Goal: Task Accomplishment & Management: Use online tool/utility

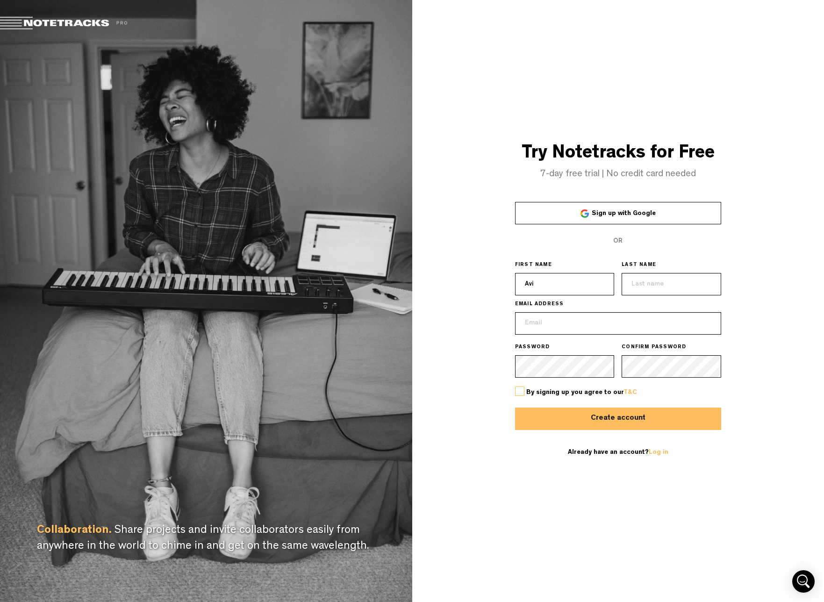
type input "Avi"
type input "[DEMOGRAPHIC_DATA]"
type input "[EMAIL_ADDRESS][DOMAIN_NAME]"
click at [529, 390] on span "By signing up you agree to our T&C" at bounding box center [581, 392] width 111 height 7
click at [521, 390] on label at bounding box center [519, 390] width 9 height 9
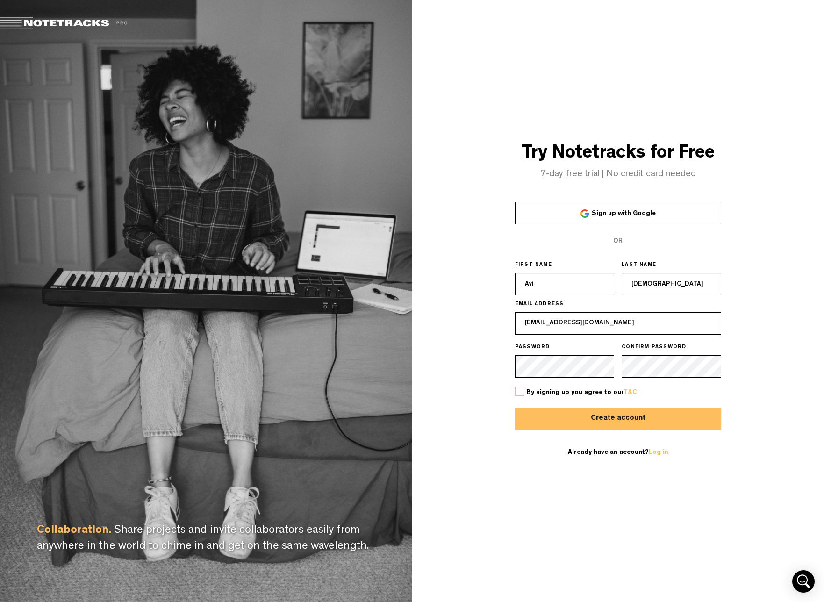
click at [0, 0] on input "checkbox" at bounding box center [0, 0] width 0 height 0
click at [534, 414] on button "Create account" at bounding box center [618, 418] width 206 height 22
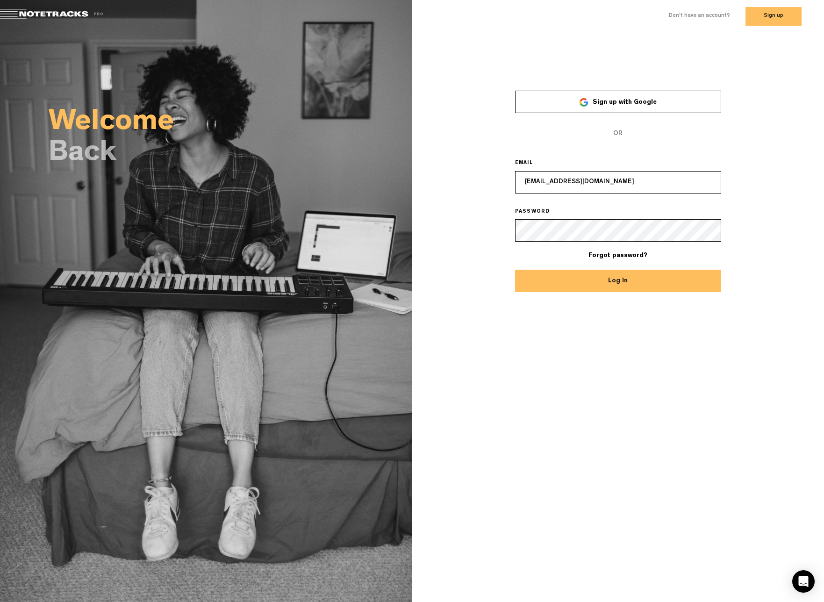
type input "[EMAIL_ADDRESS][DOMAIN_NAME]"
click at [580, 282] on button "Log In" at bounding box center [618, 281] width 206 height 22
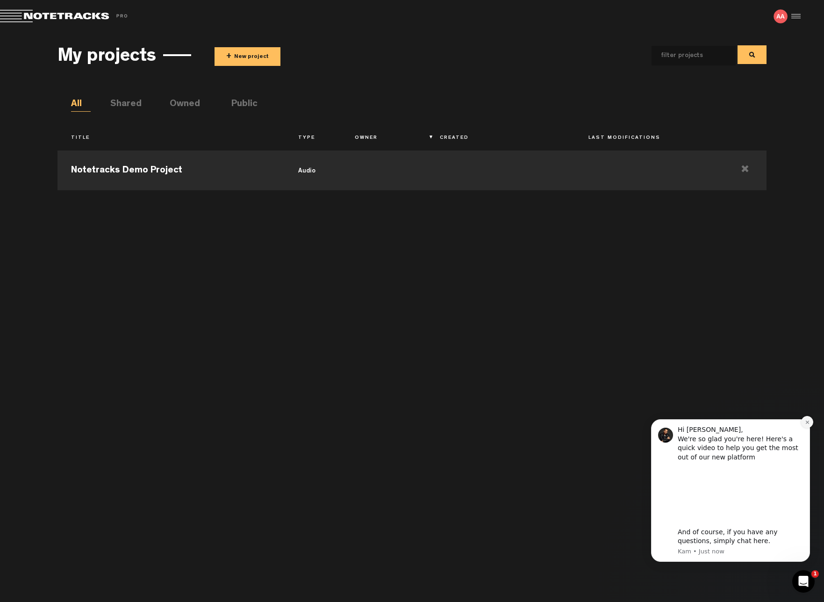
click at [803, 420] on button "Dismiss notification" at bounding box center [807, 422] width 12 height 12
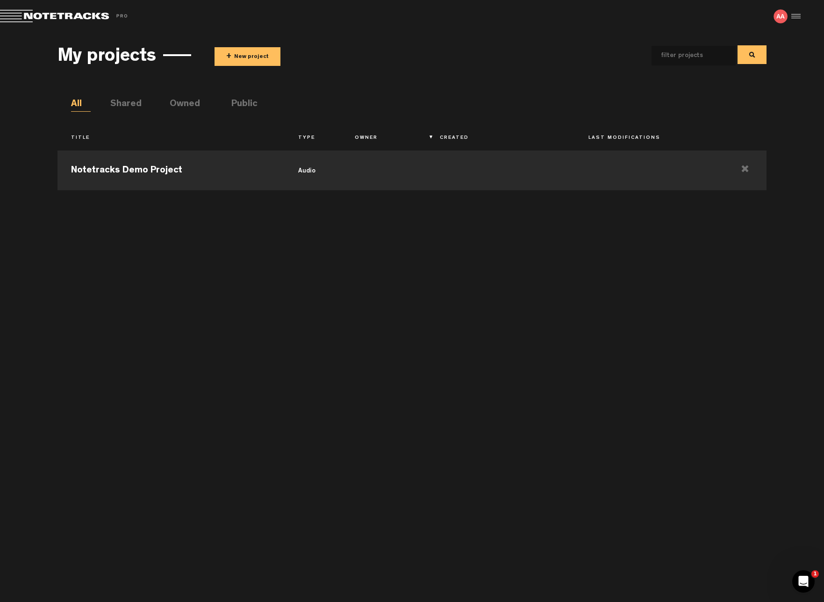
drag, startPoint x: 746, startPoint y: 159, endPoint x: 731, endPoint y: 145, distance: 20.2
click at [746, 159] on td at bounding box center [745, 169] width 43 height 42
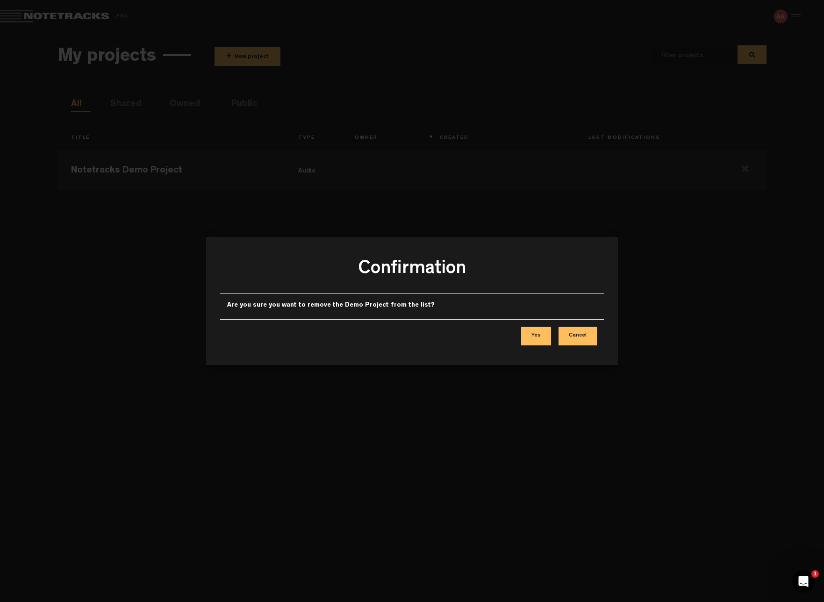
click at [532, 334] on button "Yes" at bounding box center [536, 336] width 30 height 19
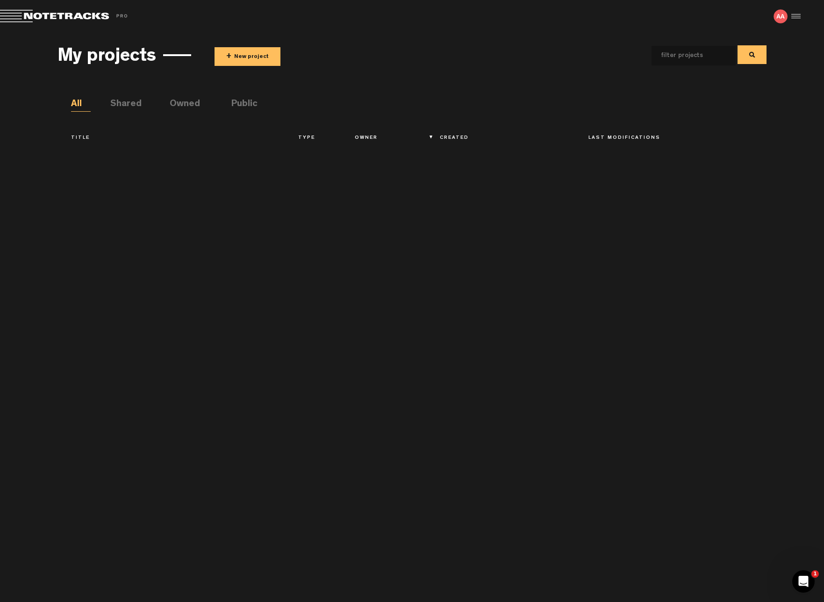
click at [242, 49] on button "+ New project" at bounding box center [247, 56] width 66 height 19
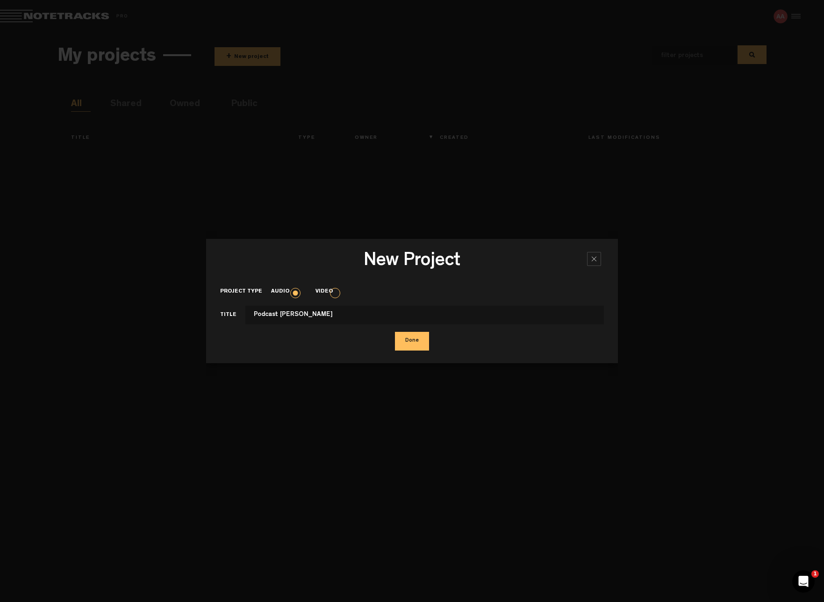
type input "Podcast [PERSON_NAME]"
click at [412, 341] on button "Done" at bounding box center [412, 341] width 34 height 19
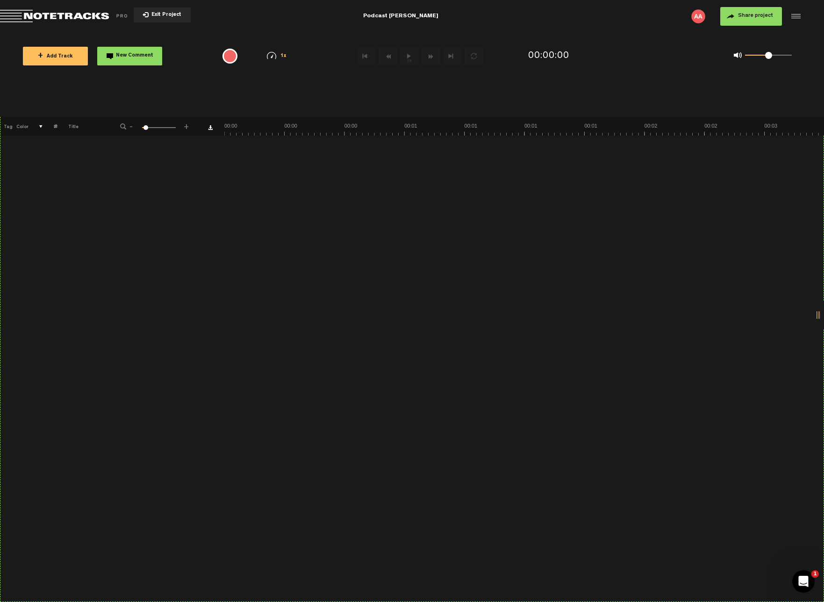
click at [68, 54] on span "+ Add Track" at bounding box center [55, 56] width 35 height 5
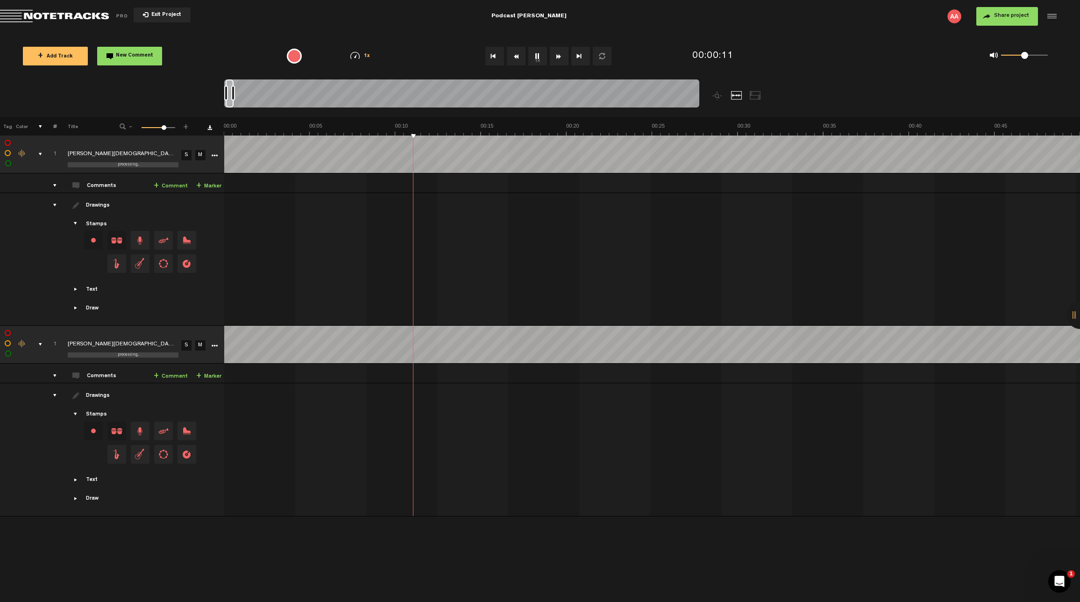
click at [139, 57] on span "New Comment" at bounding box center [134, 55] width 37 height 5
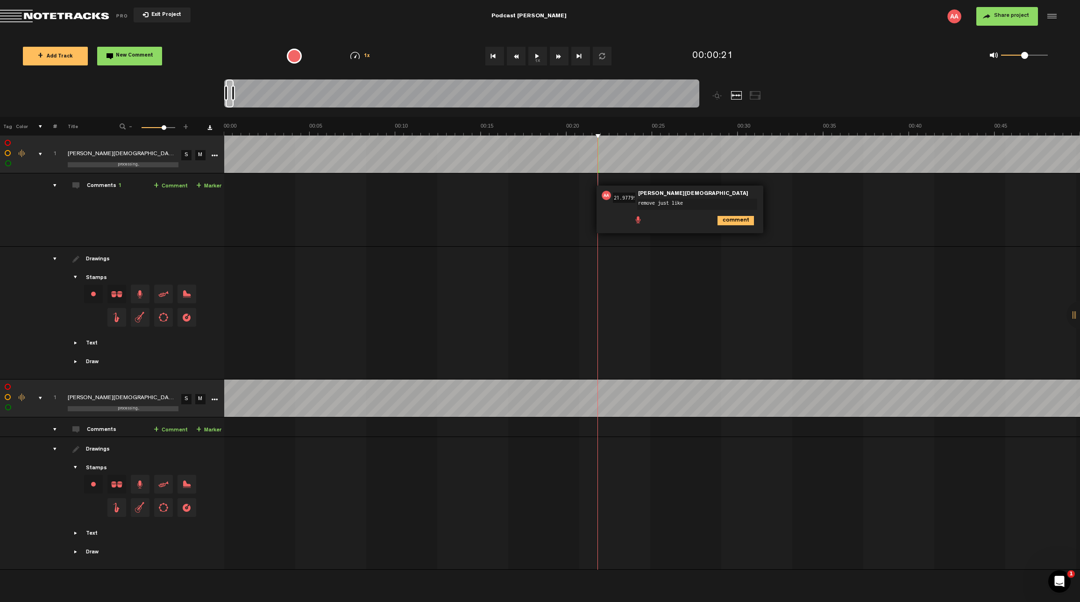
type textarea "remove just like"
click at [746, 221] on icon "comment" at bounding box center [736, 220] width 36 height 9
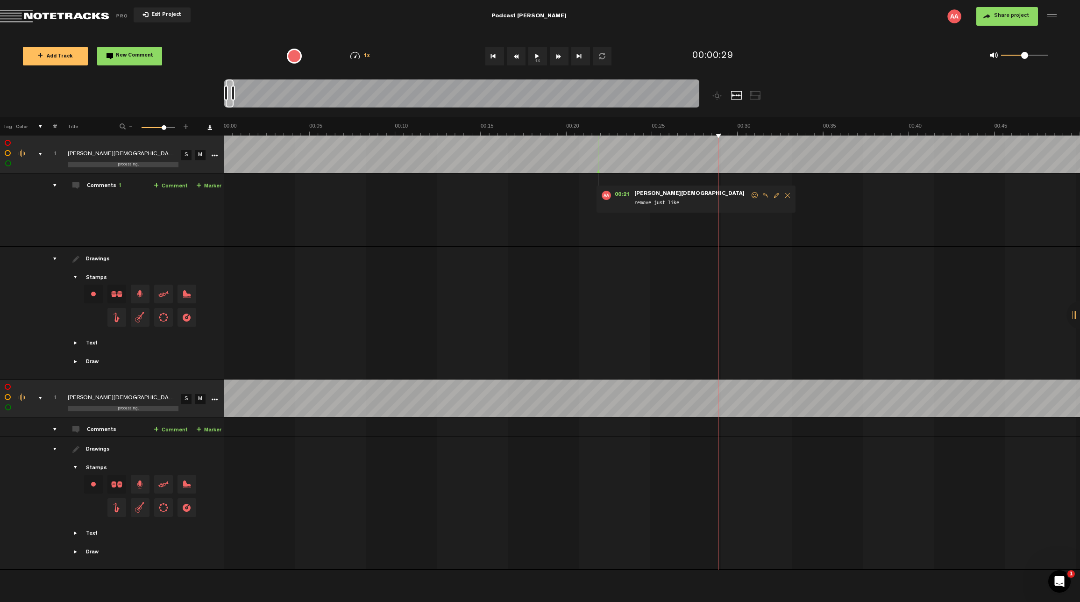
drag, startPoint x: 721, startPoint y: 128, endPoint x: 726, endPoint y: 129, distance: 5.0
click at [137, 55] on span "New Comment" at bounding box center [134, 55] width 37 height 5
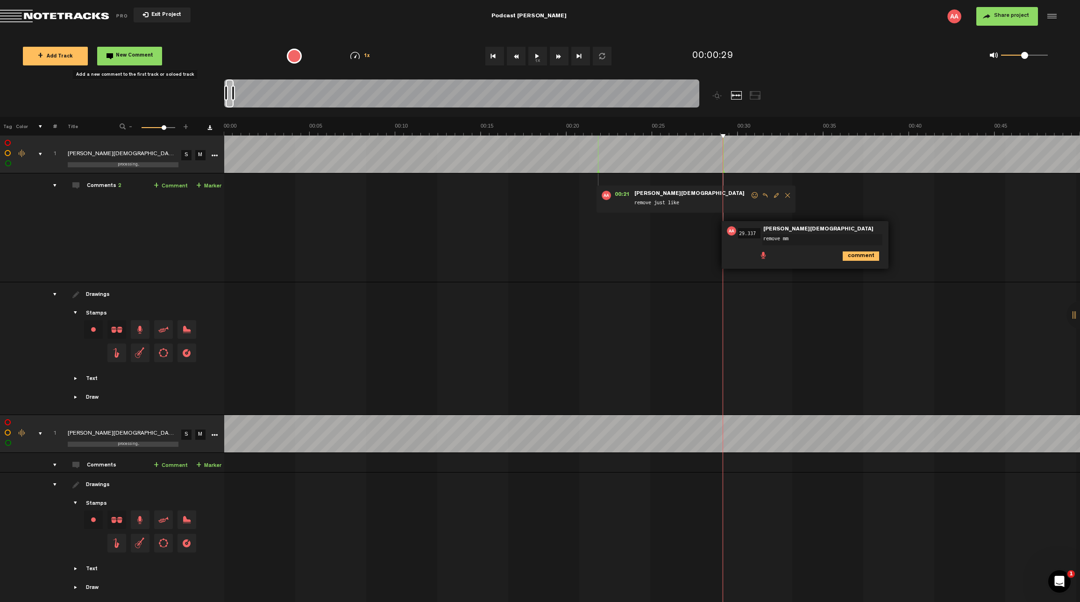
type textarea "remove mmm"
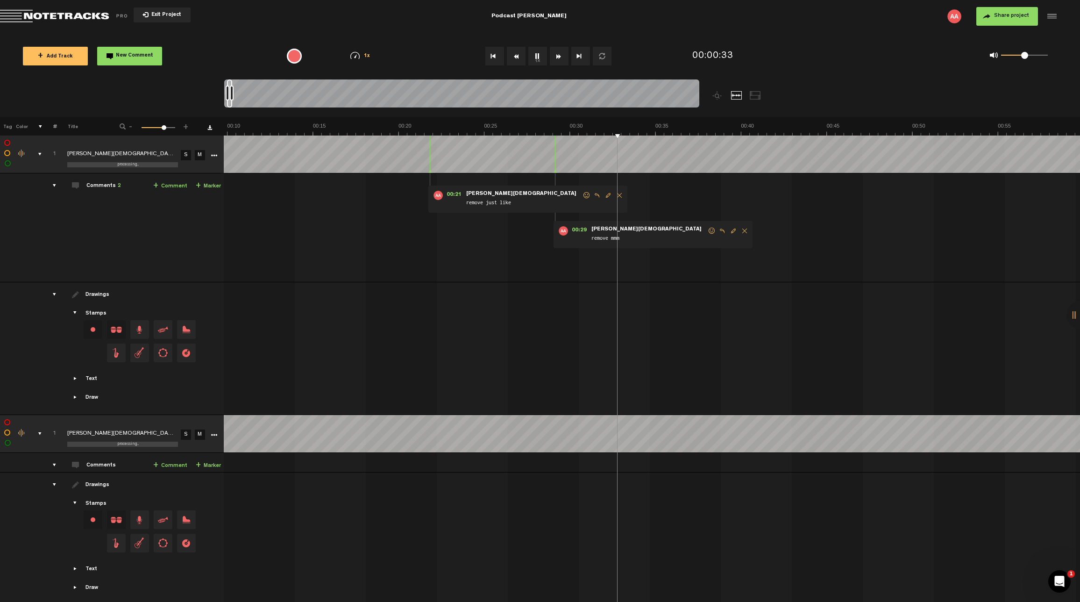
scroll to position [0, 7]
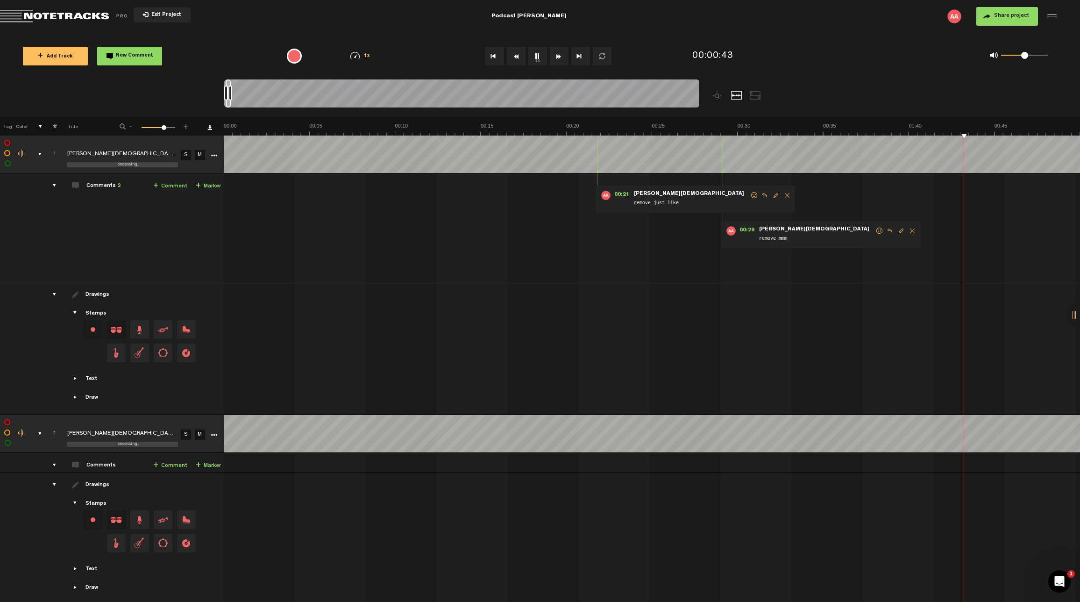
click at [754, 95] on div at bounding box center [755, 95] width 11 height 8
click at [736, 91] on div at bounding box center [736, 95] width 11 height 8
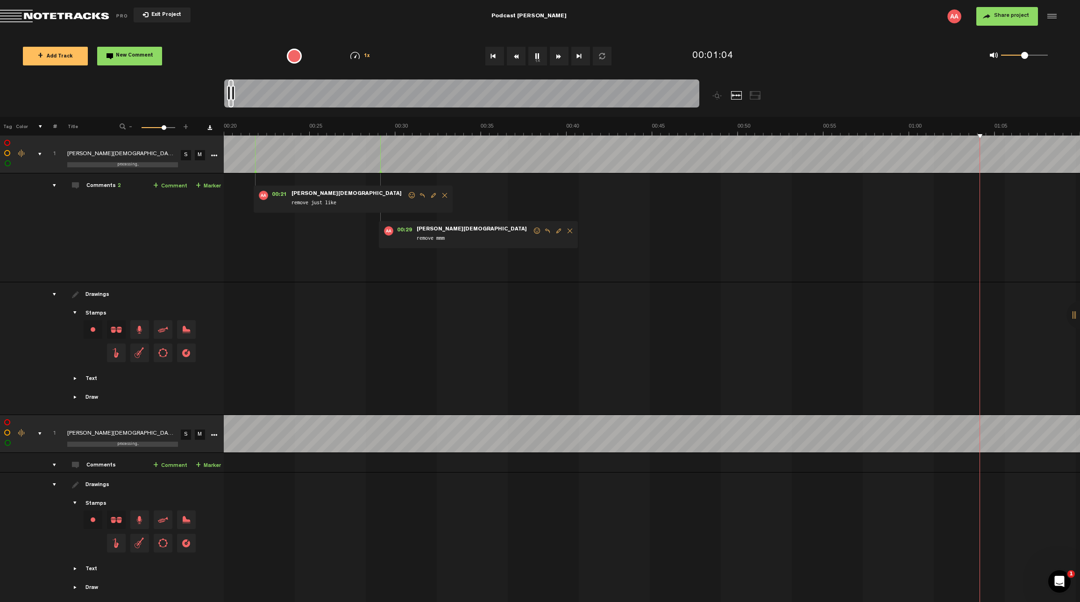
scroll to position [0, 685]
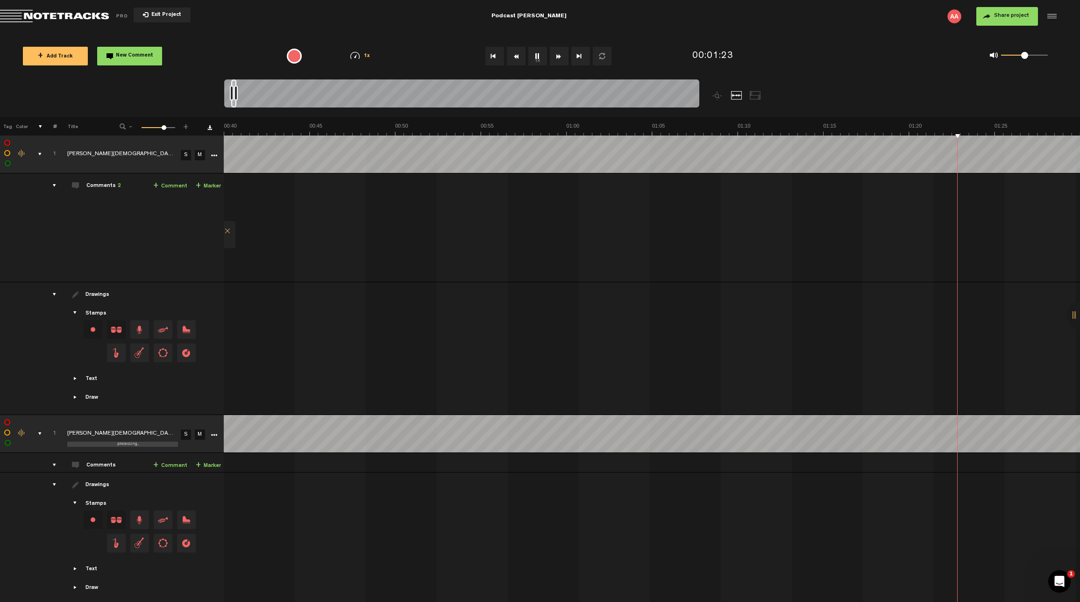
drag, startPoint x: 1024, startPoint y: 215, endPoint x: 1029, endPoint y: 213, distance: 5.4
click at [823, 216] on td "1 [PERSON_NAME] S M [PERSON_NAME] by [PERSON_NAME] 1 collaborators 00:21 - NaN:…" at bounding box center [652, 227] width 856 height 109
click at [823, 312] on div at bounding box center [1081, 315] width 28 height 28
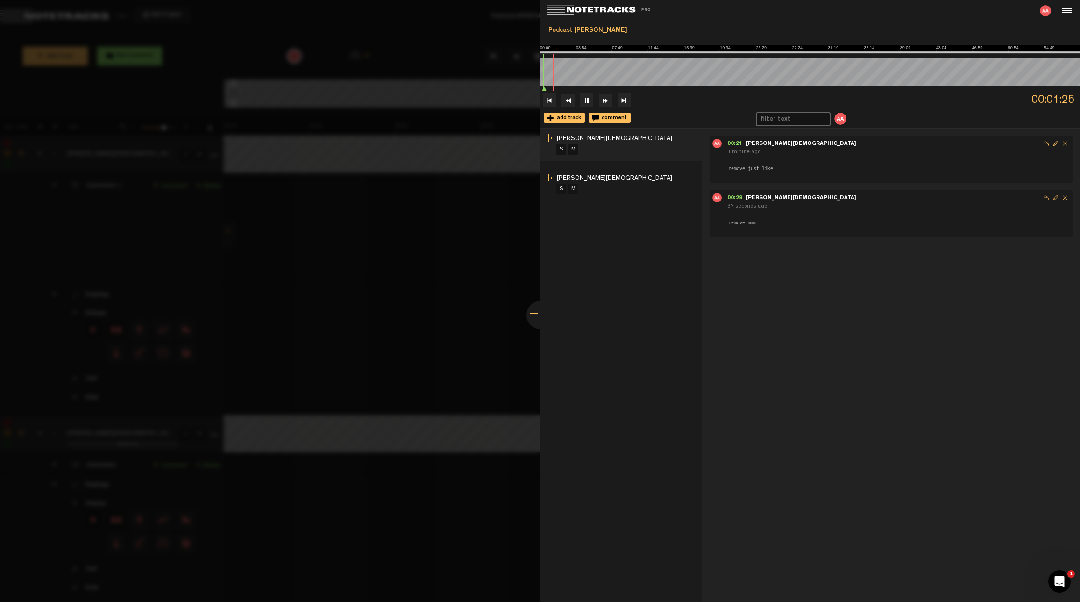
scroll to position [0, 1027]
drag, startPoint x: 411, startPoint y: 280, endPoint x: 426, endPoint y: 277, distance: 15.4
click at [411, 280] on div at bounding box center [540, 301] width 1080 height 602
click at [536, 312] on div at bounding box center [540, 315] width 28 height 28
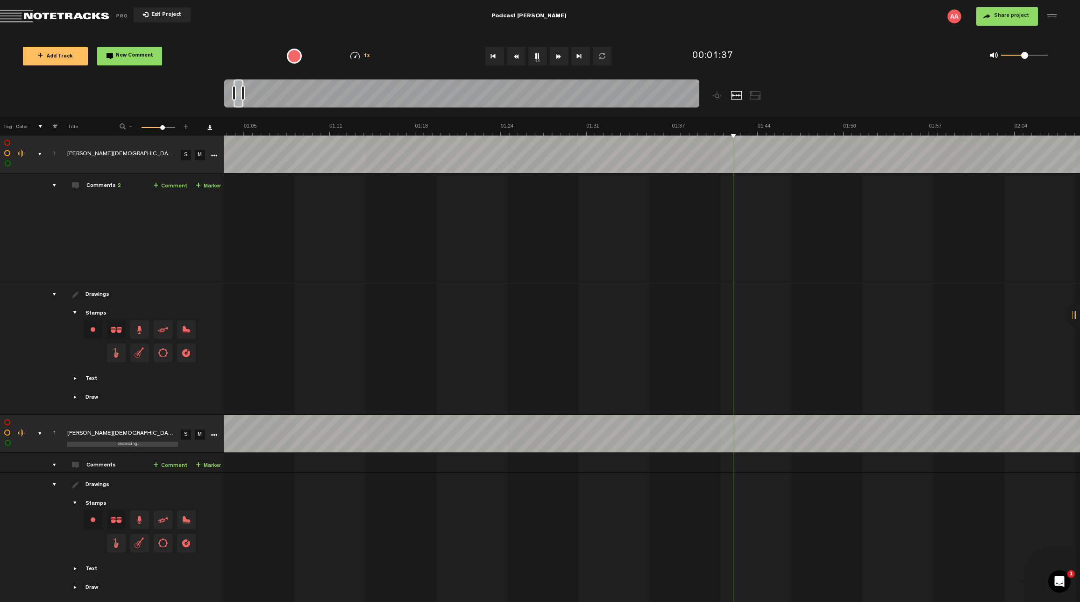
scroll to position [0, 792]
click at [245, 93] on div at bounding box center [461, 94] width 475 height 31
drag, startPoint x: 244, startPoint y: 97, endPoint x: 257, endPoint y: 100, distance: 13.3
click at [258, 100] on div at bounding box center [258, 92] width 4 height 15
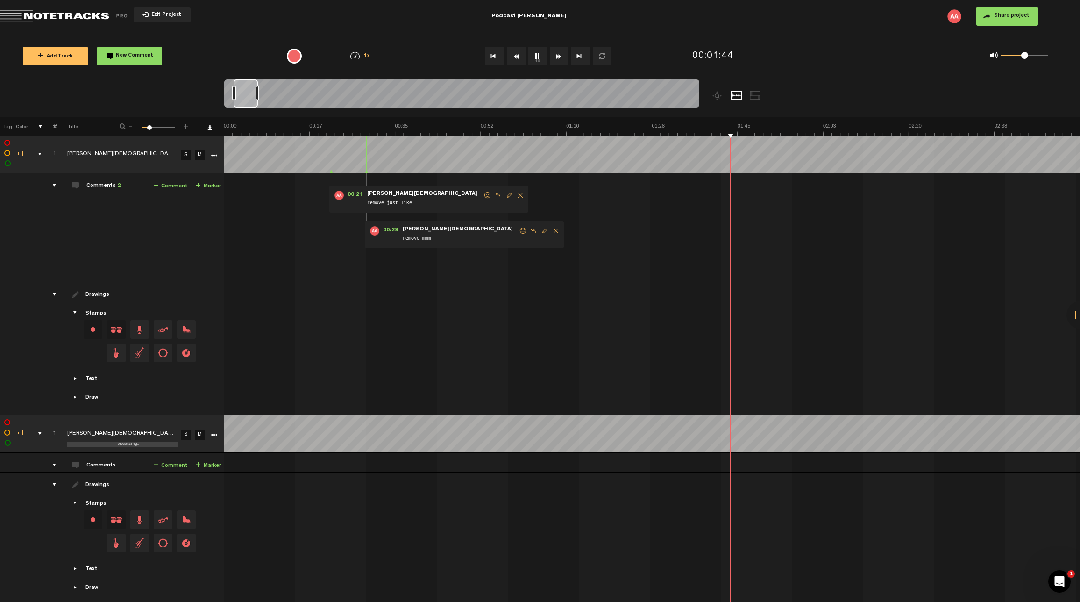
click at [799, 182] on div "00:21 - NaN:NaN • [PERSON_NAME]: "remove just like" [PERSON_NAME] remove just l…" at bounding box center [652, 231] width 855 height 101
drag, startPoint x: 358, startPoint y: 56, endPoint x: 365, endPoint y: 55, distance: 6.6
click at [358, 55] on img at bounding box center [354, 55] width 9 height 7
click at [366, 55] on span "1x" at bounding box center [367, 56] width 7 height 5
click at [356, 56] on img at bounding box center [354, 55] width 9 height 7
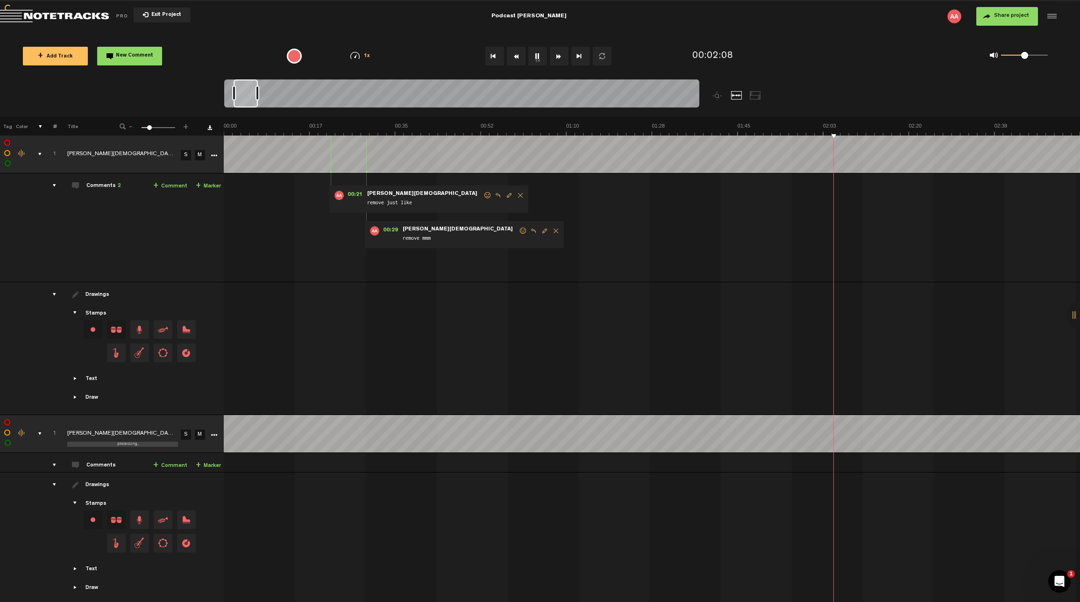
click at [356, 56] on img at bounding box center [354, 55] width 9 height 7
click at [360, 57] on div "1x 0.25x 0.5x 0.75x 1x 1.25x 1.5x 1.75x 2x" at bounding box center [360, 56] width 48 height 8
click at [364, 56] on span "1x" at bounding box center [367, 56] width 7 height 5
click at [365, 56] on span "1x" at bounding box center [367, 56] width 7 height 5
click at [366, 55] on span "1x" at bounding box center [367, 56] width 7 height 5
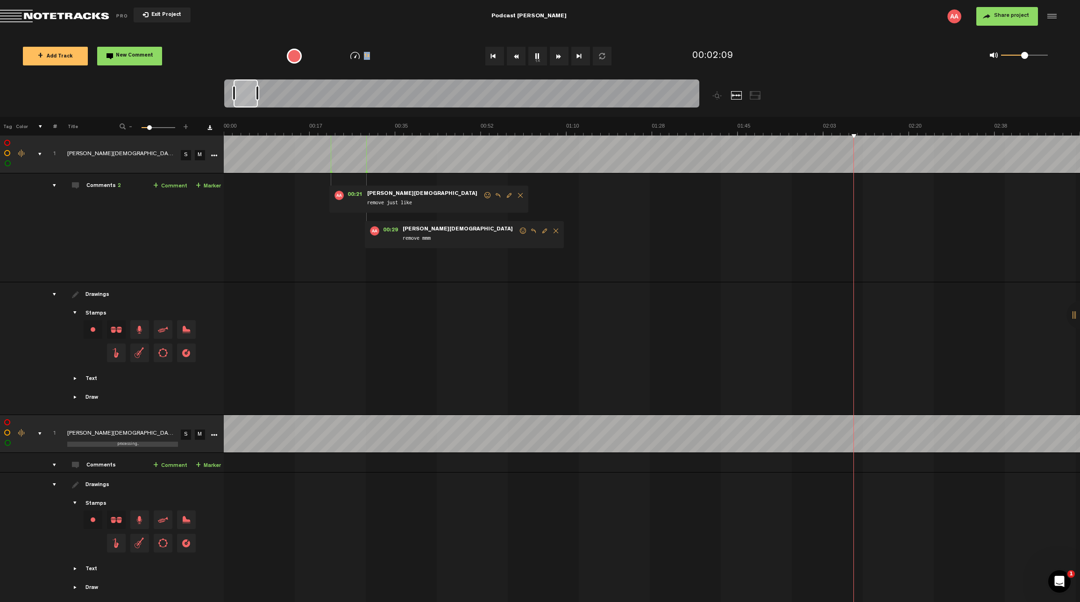
click at [358, 52] on img at bounding box center [354, 55] width 9 height 7
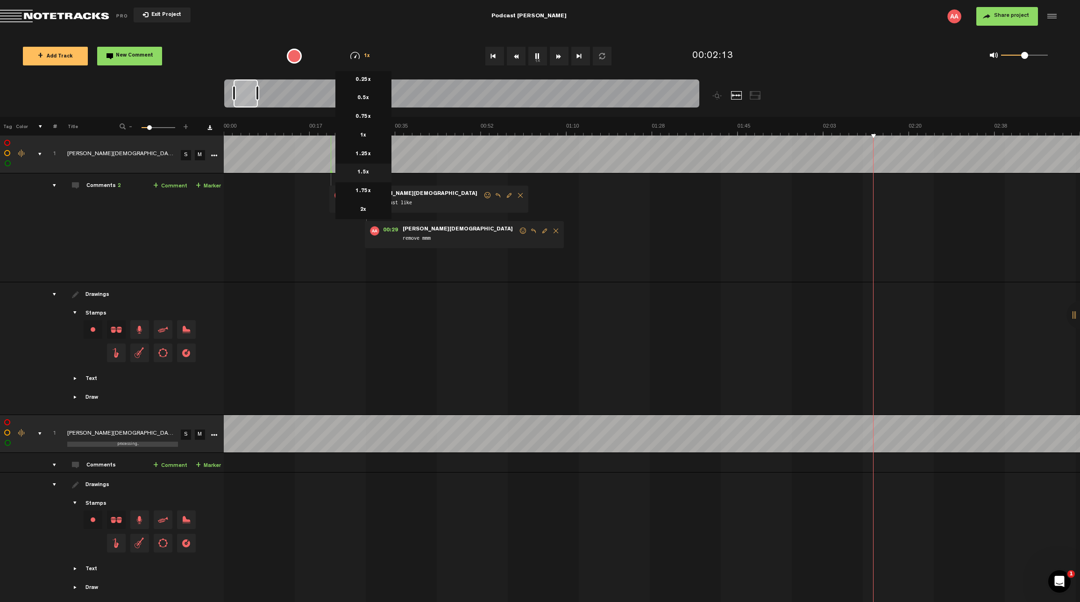
click at [363, 172] on li "1.5x" at bounding box center [363, 173] width 56 height 19
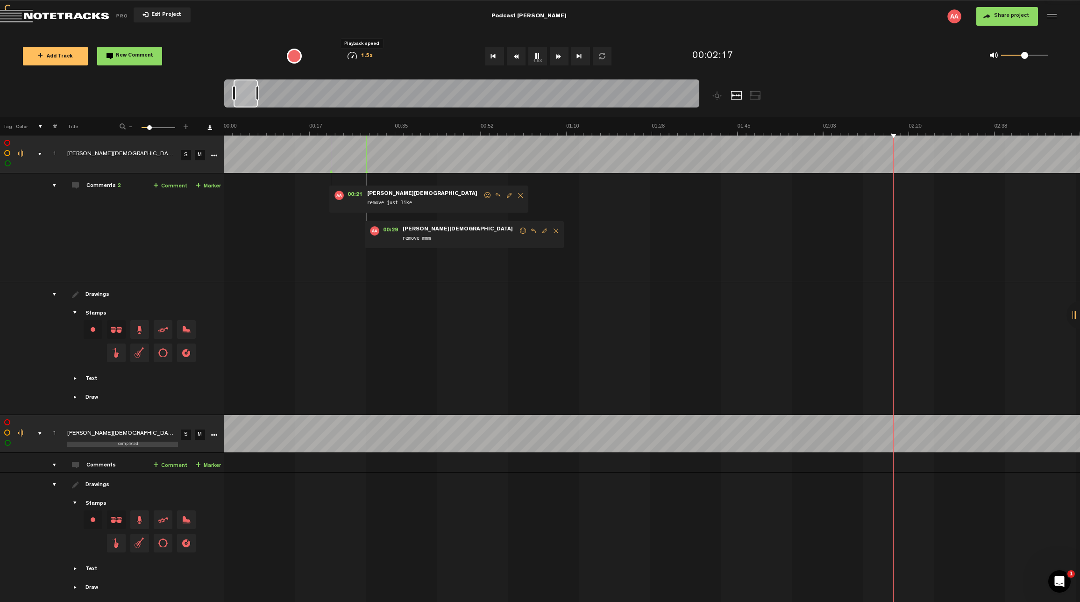
click at [355, 54] on img at bounding box center [352, 55] width 9 height 7
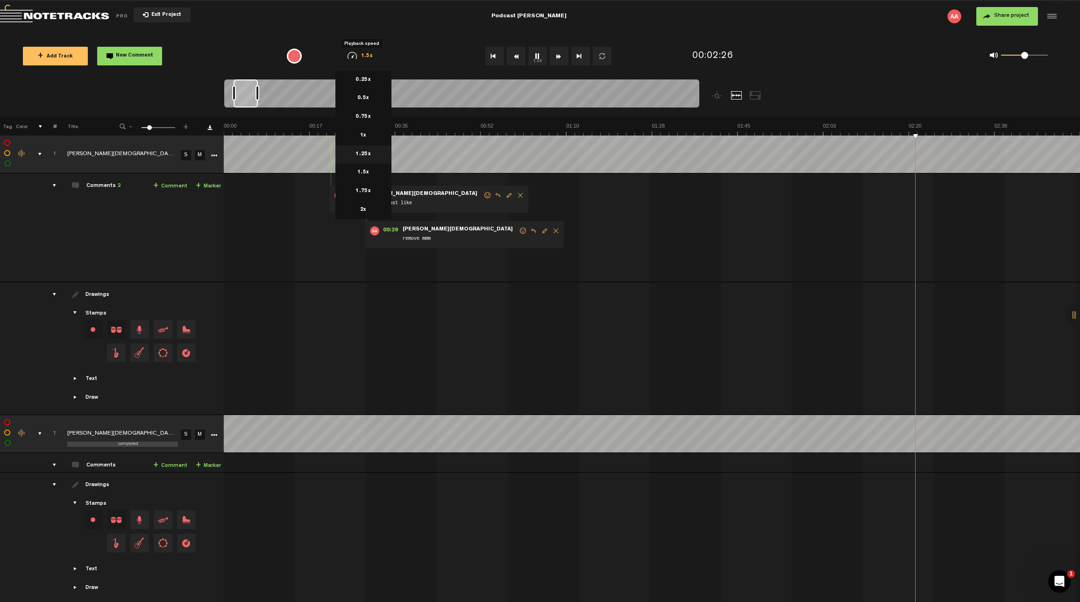
click at [359, 150] on li "1.25x" at bounding box center [363, 154] width 56 height 19
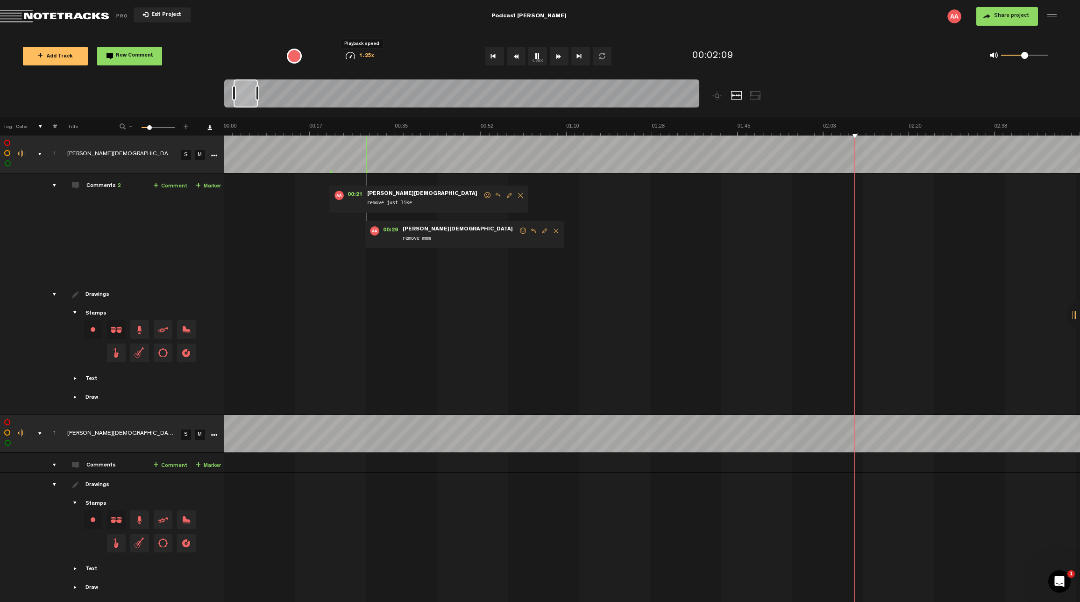
click at [372, 56] on span "1.25x" at bounding box center [366, 56] width 15 height 5
click at [369, 135] on li "1x" at bounding box center [363, 136] width 56 height 19
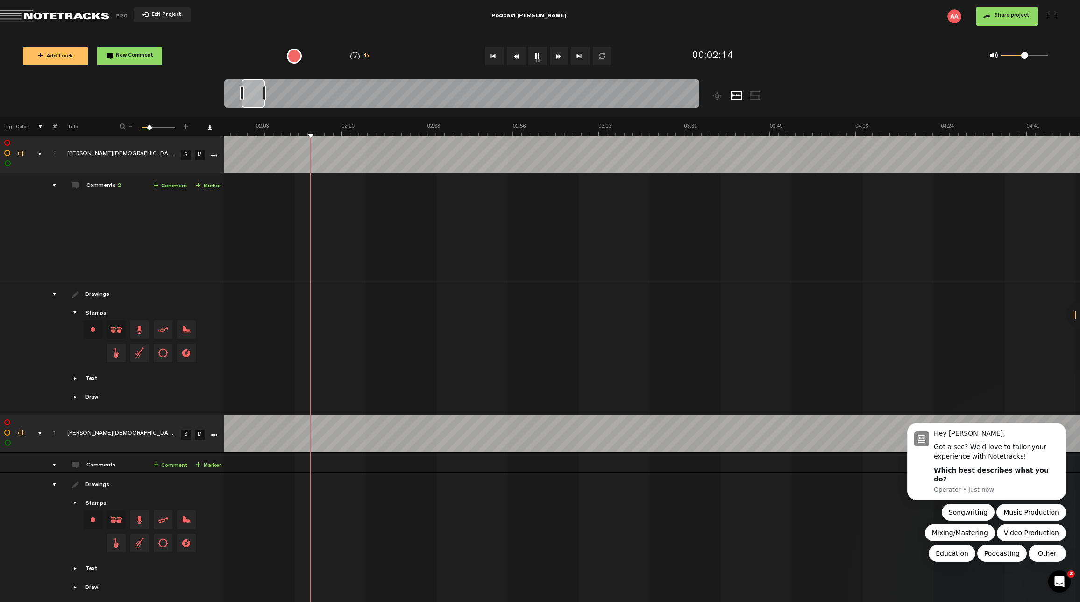
scroll to position [0, 6]
click at [823, 547] on button "Podcasting" at bounding box center [1002, 553] width 50 height 17
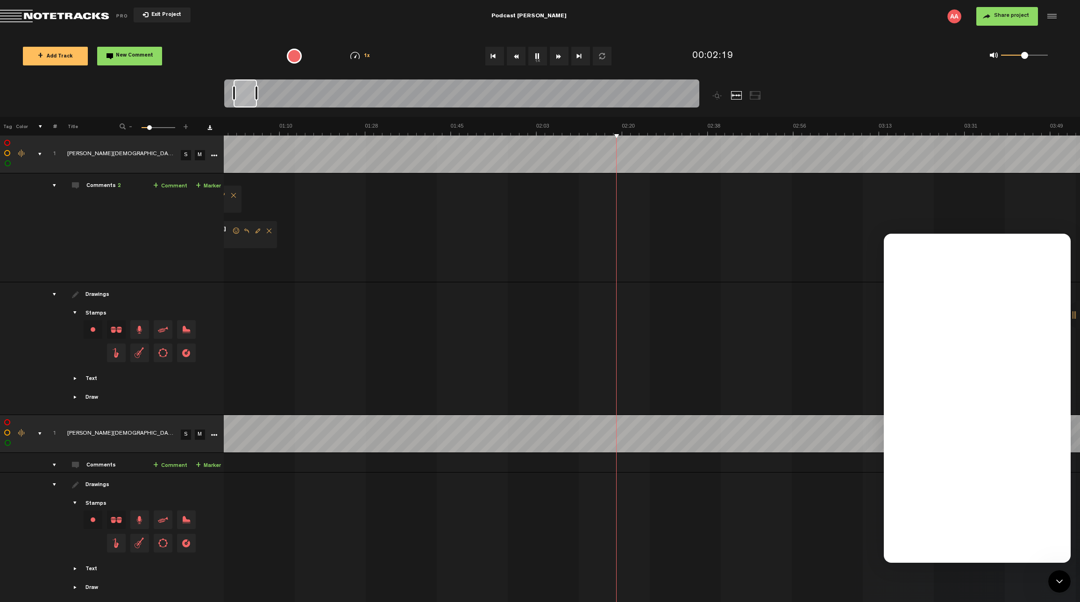
scroll to position [0, 0]
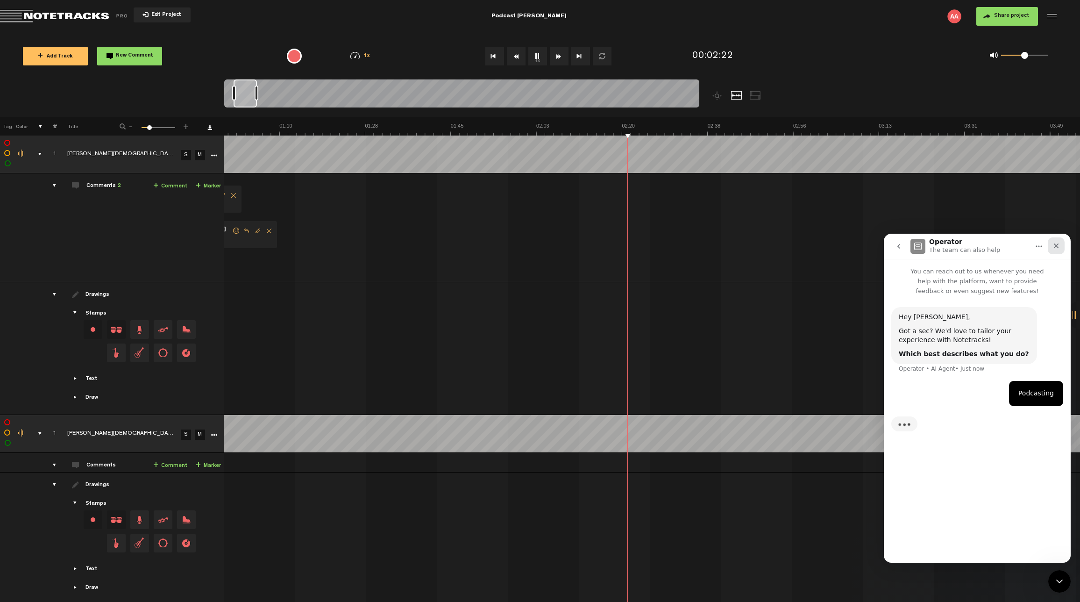
click at [823, 243] on icon "Close" at bounding box center [1056, 245] width 7 height 7
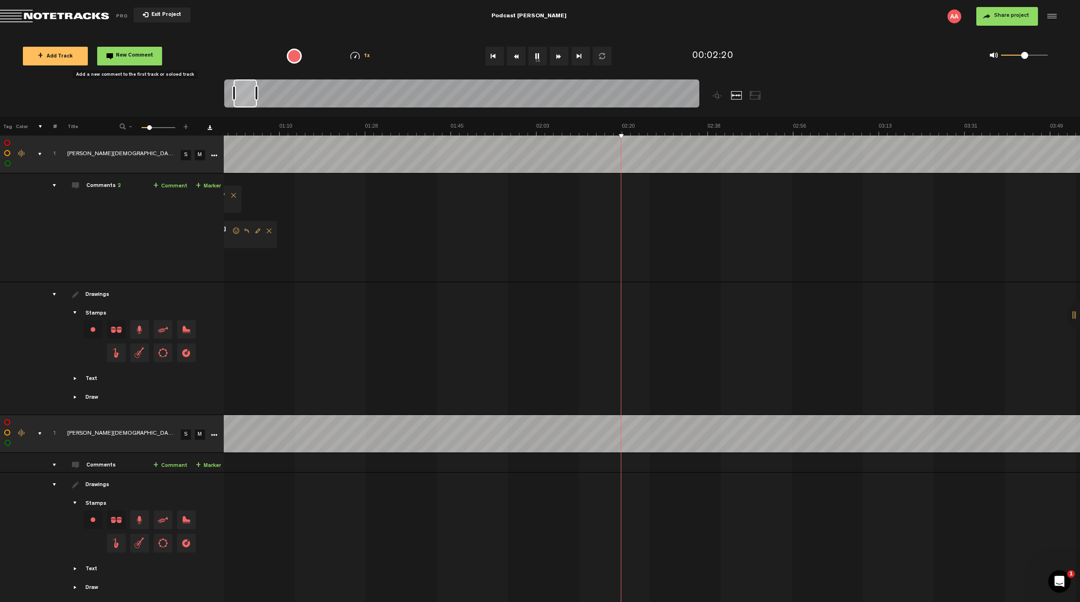
click at [136, 55] on span "New Comment" at bounding box center [134, 55] width 37 height 5
type textarea "remove Hey yes. Start with I'll take it back"
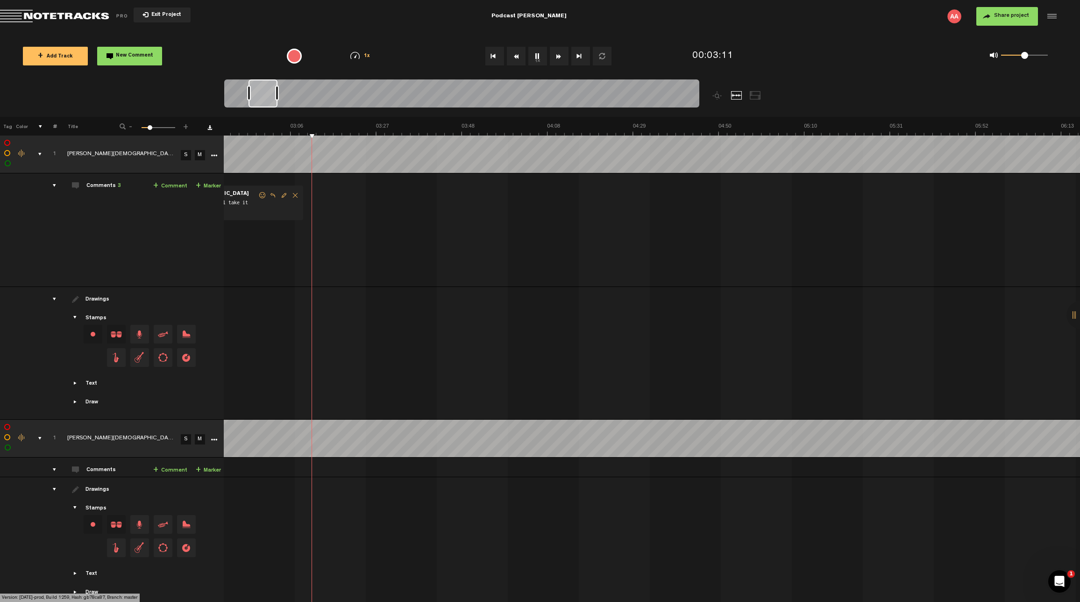
scroll to position [0, 539]
drag, startPoint x: 270, startPoint y: 95, endPoint x: 284, endPoint y: 95, distance: 13.1
click at [284, 95] on div at bounding box center [285, 92] width 4 height 15
click at [128, 61] on button "New Comment" at bounding box center [129, 56] width 65 height 19
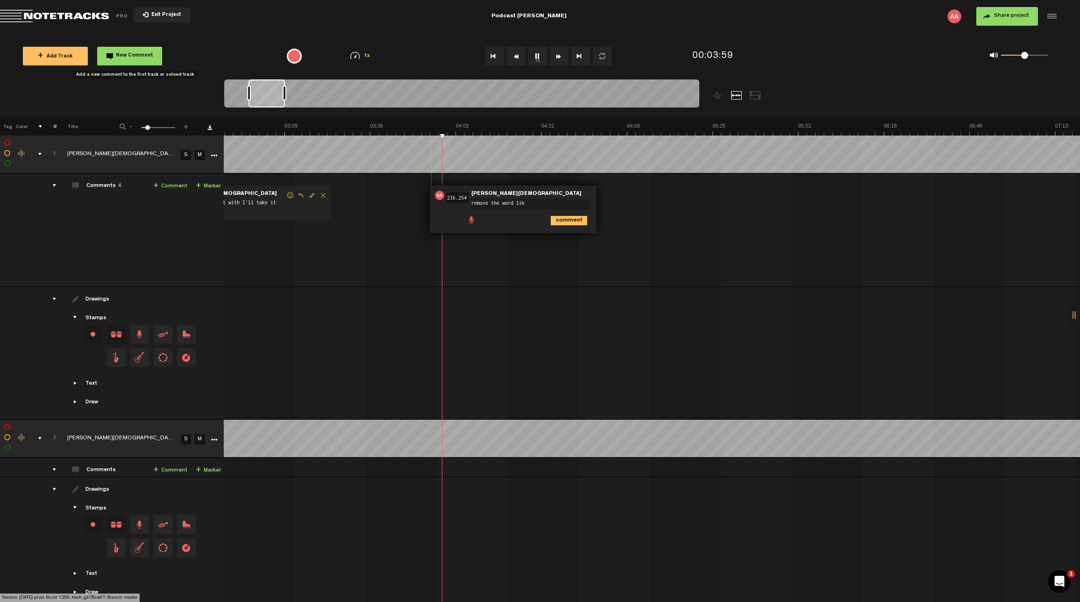
type textarea "remove the word like"
click at [130, 57] on span "New Comment" at bounding box center [134, 55] width 37 height 5
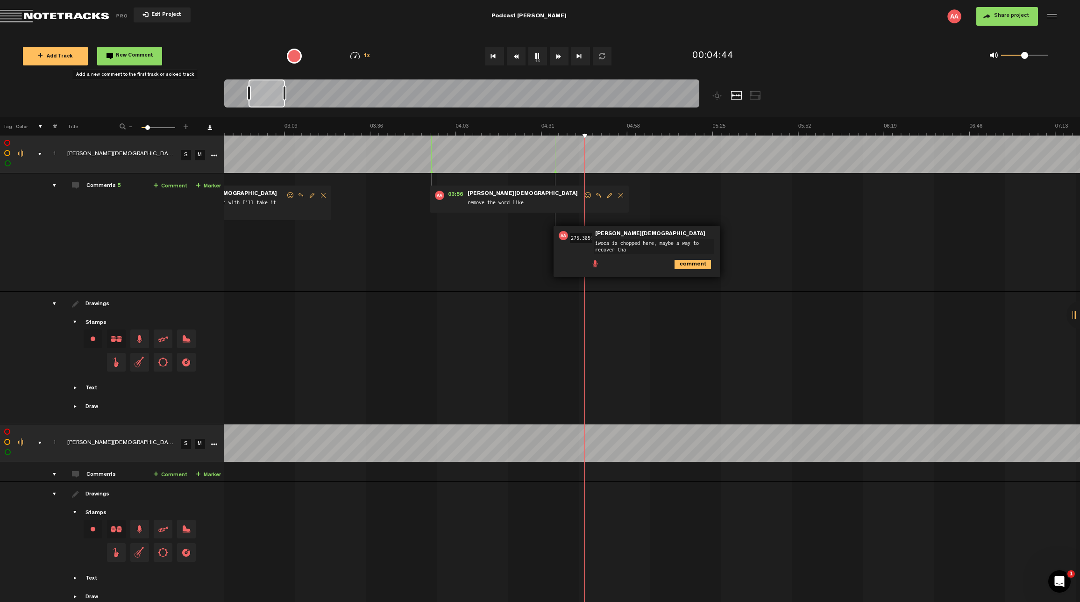
type textarea "iwoca is chopped here, maybe a way to recover that"
click at [130, 61] on button "New Comment" at bounding box center [129, 56] width 65 height 19
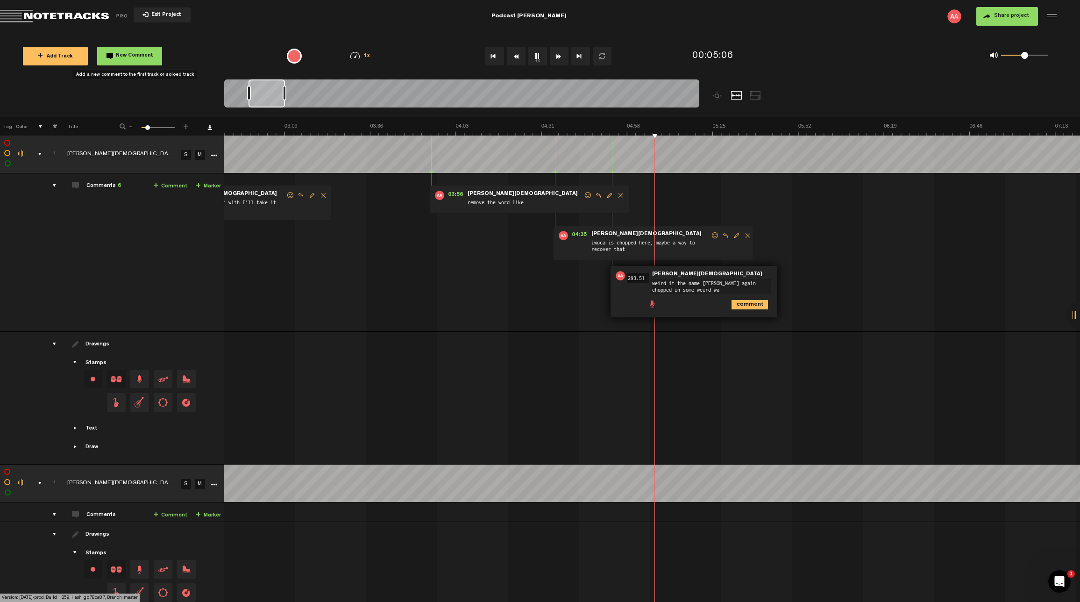
type textarea "weird it the name [PERSON_NAME] again chopped in some weird way"
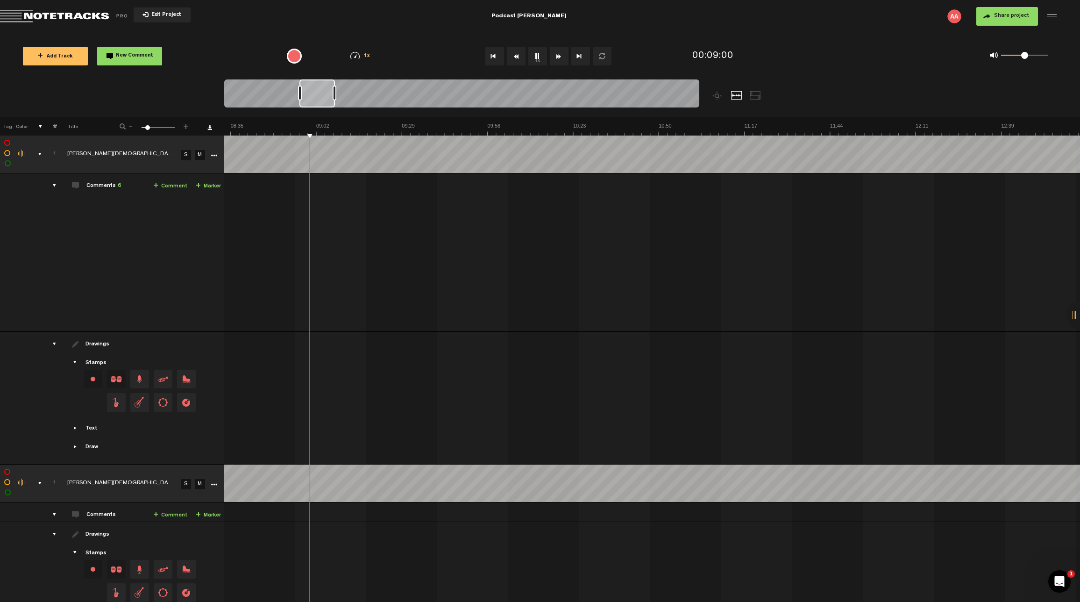
scroll to position [0, 1677]
click at [127, 55] on span "New Comment" at bounding box center [134, 55] width 37 height 5
type textarea "remove the word like"
click at [130, 57] on span "New Comment" at bounding box center [134, 55] width 37 height 5
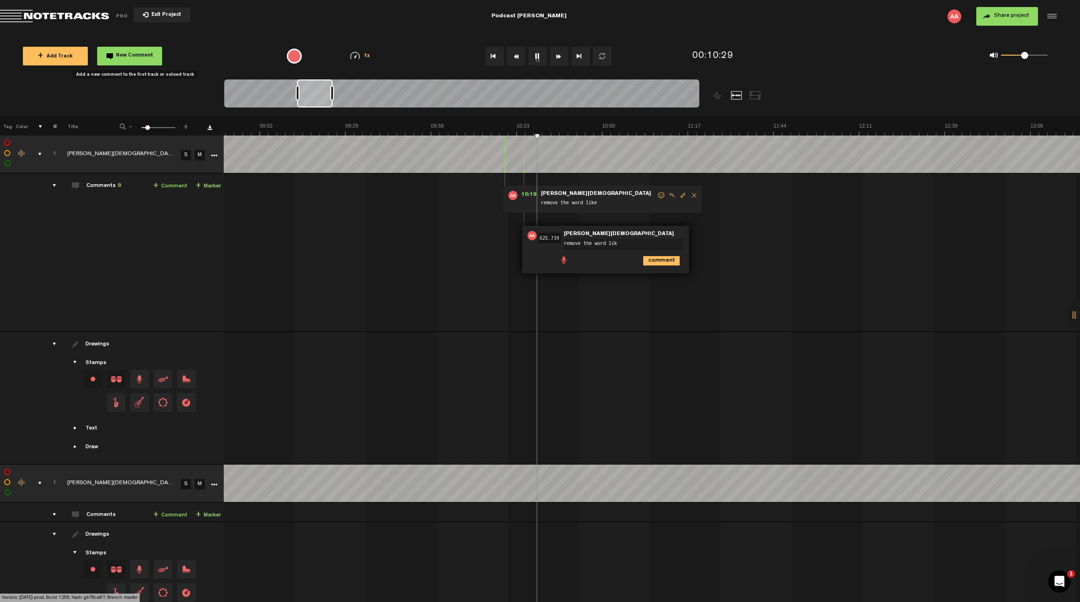
type textarea "remove the word like"
click at [117, 61] on button "New Comment" at bounding box center [129, 56] width 65 height 19
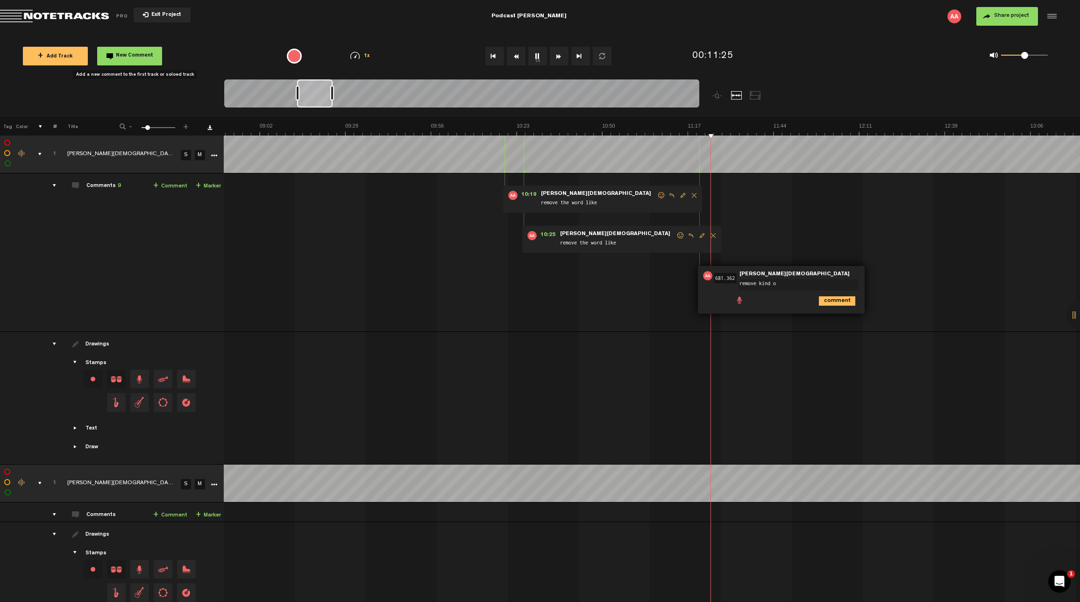
type textarea "remove kind of"
click at [127, 54] on span "New Comment" at bounding box center [134, 55] width 37 height 5
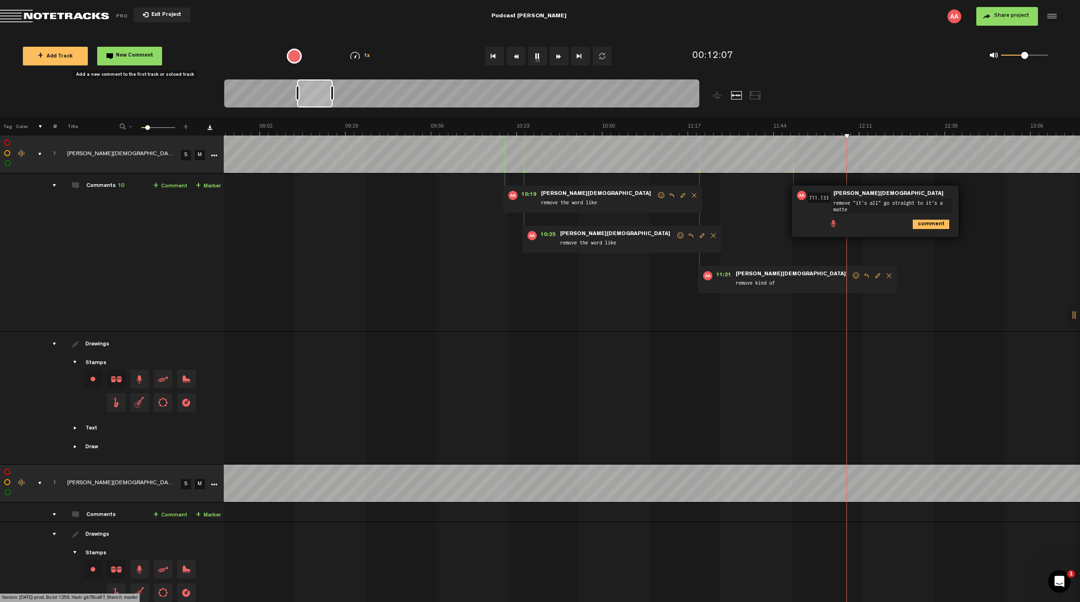
type textarea "remove "it's all" go straight to it's a matter"
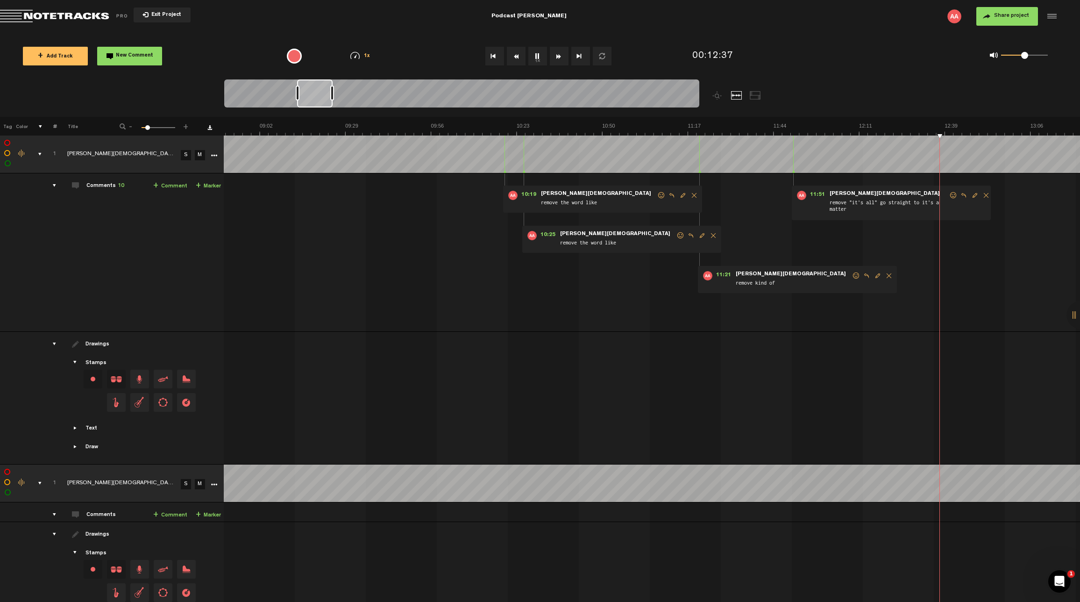
click at [146, 57] on span "New Comment" at bounding box center [134, 55] width 37 height 5
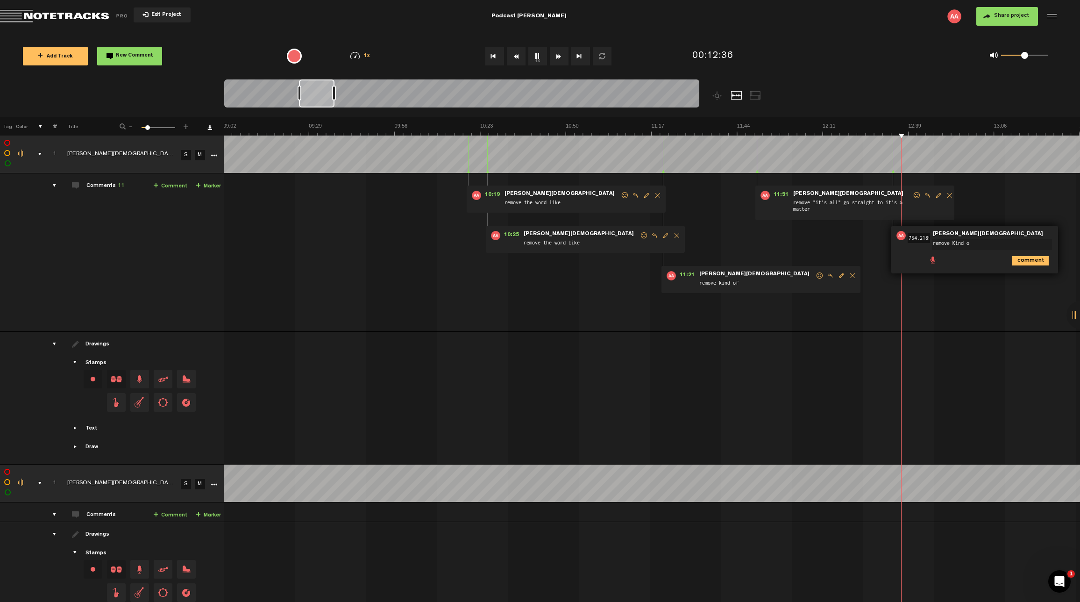
type textarea "remove Kind of"
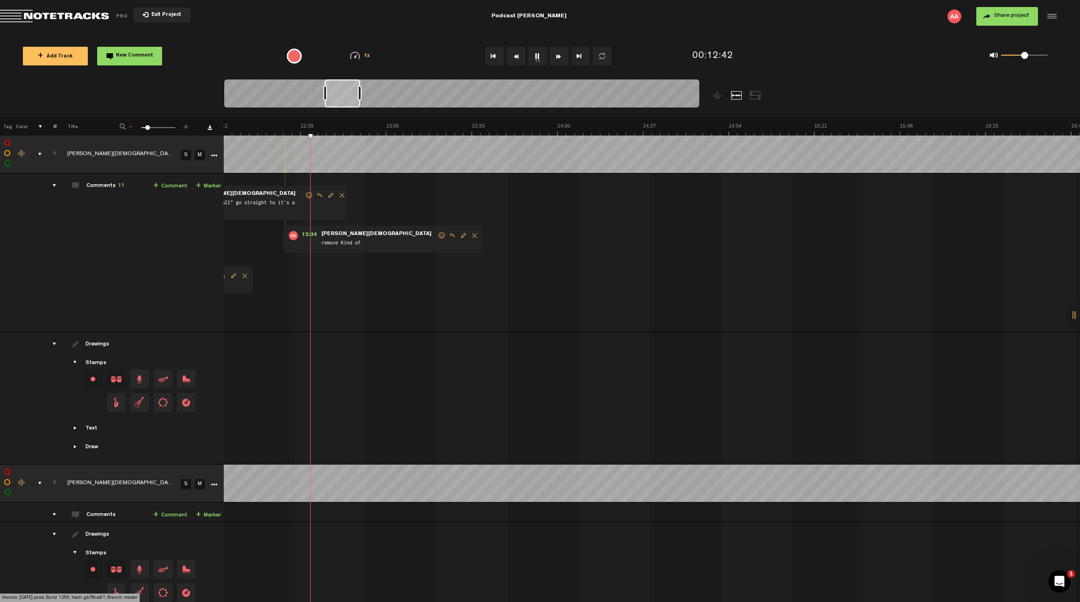
scroll to position [0, 7]
click at [132, 57] on span "New Comment" at bounding box center [134, 55] width 37 height 5
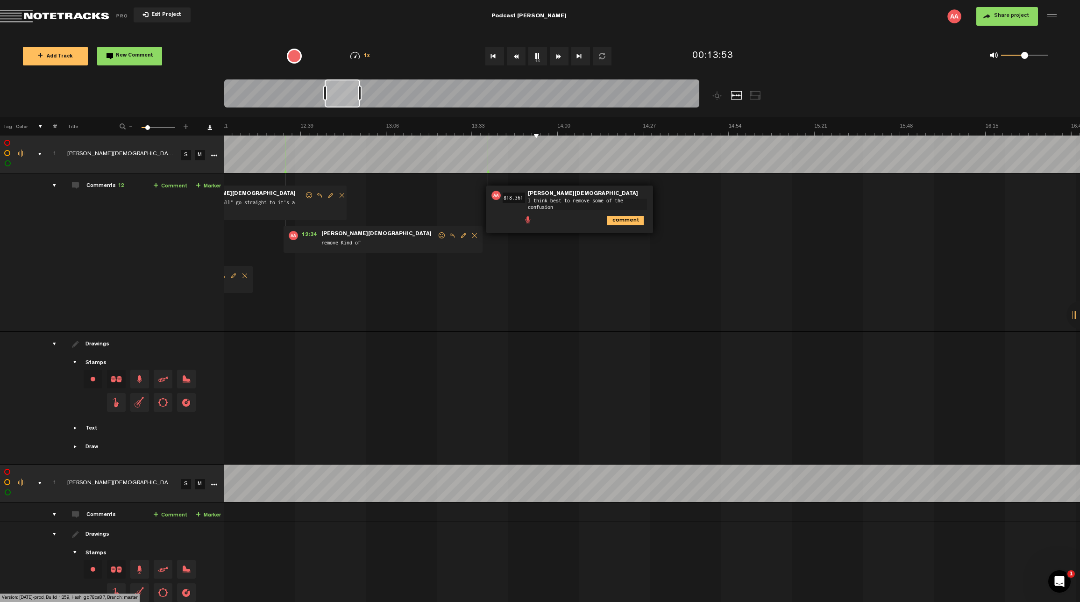
scroll to position [0, 0]
type textarea "I think best to remove some of the confusion and articulation you had there"
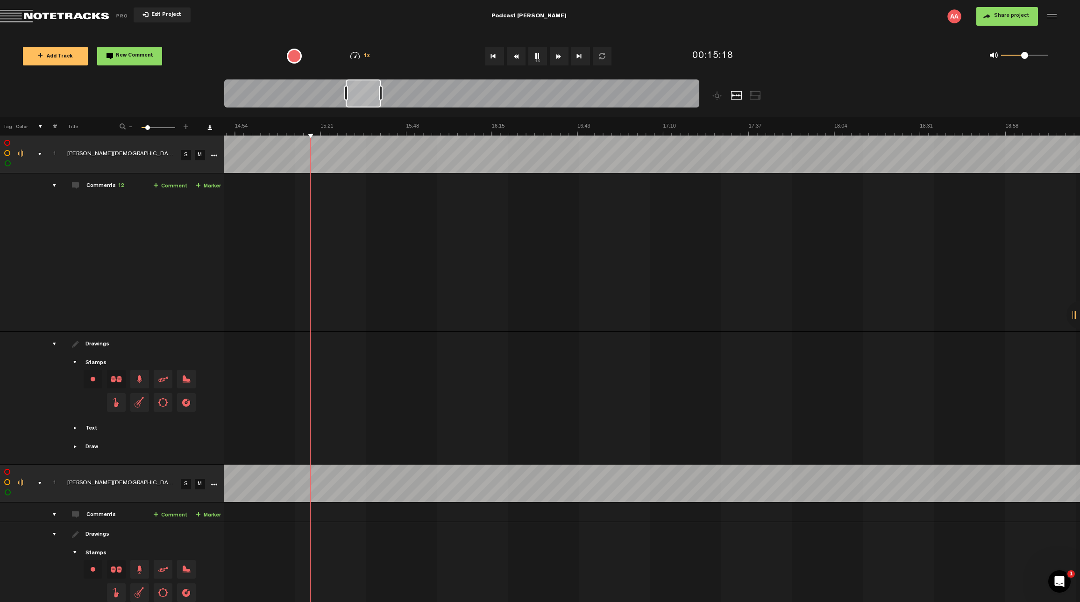
scroll to position [0, 7]
click at [364, 54] on span "1x" at bounding box center [367, 56] width 7 height 5
click at [368, 151] on li "1.25x" at bounding box center [363, 154] width 56 height 19
click at [370, 55] on span "1.25x" at bounding box center [366, 56] width 15 height 5
click at [367, 167] on li "1.5x" at bounding box center [363, 173] width 56 height 19
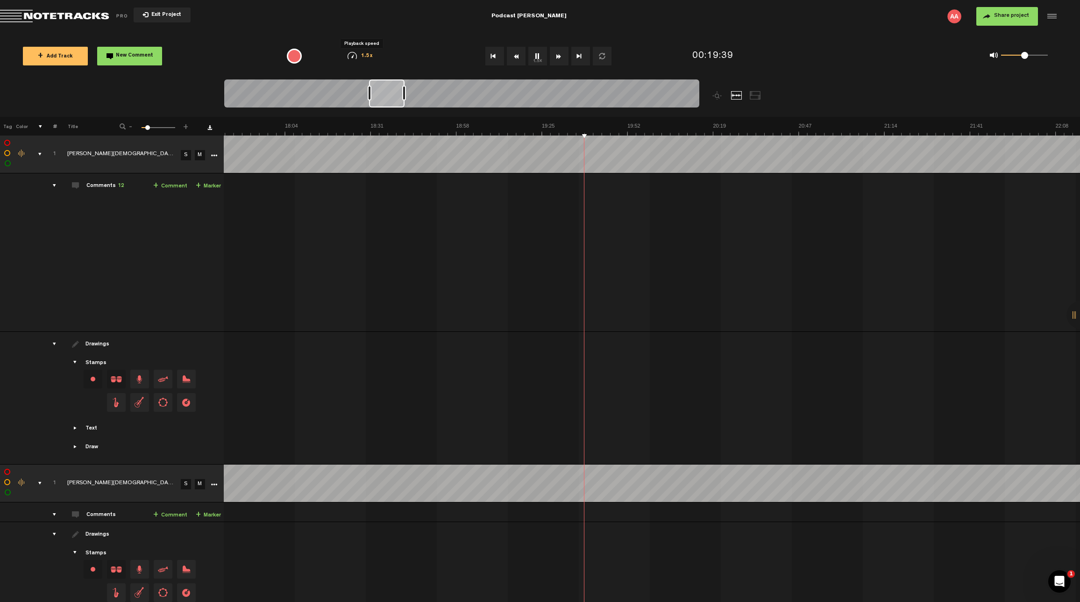
click at [362, 55] on span "1.5x" at bounding box center [367, 56] width 12 height 5
click at [371, 186] on li "1.75x" at bounding box center [363, 191] width 56 height 19
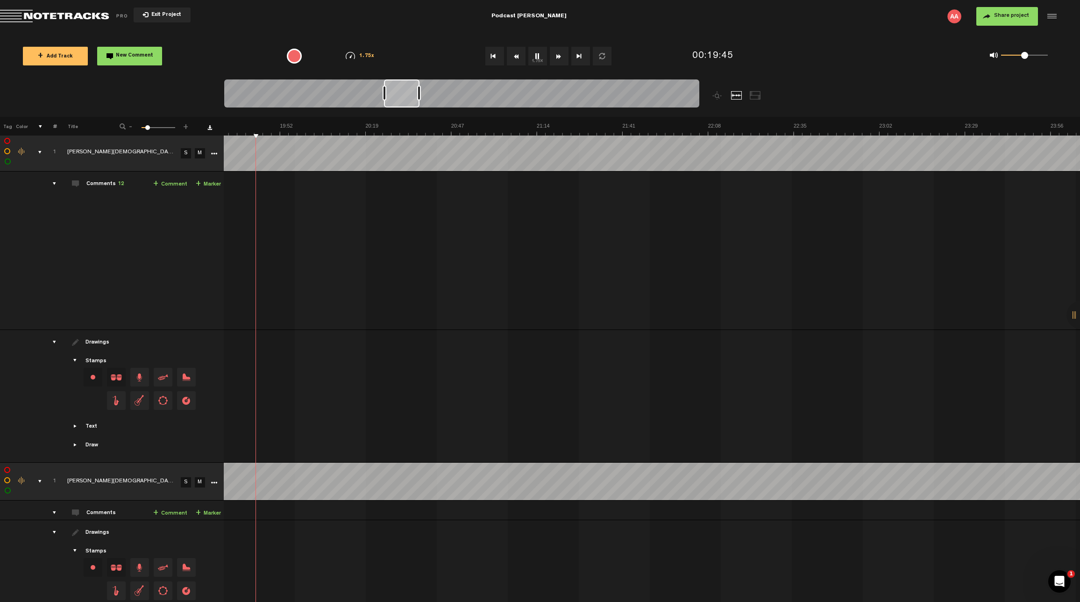
scroll to position [2, 7]
click at [367, 58] on span "1.75x" at bounding box center [366, 56] width 15 height 5
click at [407, 24] on md-toolbar "Exit Project Podcast [PERSON_NAME] Share project Save project" at bounding box center [540, 16] width 1080 height 33
click at [364, 52] on div "1.75x 0.25x 0.5x 0.75x 1x 1.25x 1.5x 1.75x 2x" at bounding box center [360, 56] width 48 height 8
click at [362, 170] on li "1.5x" at bounding box center [363, 173] width 56 height 19
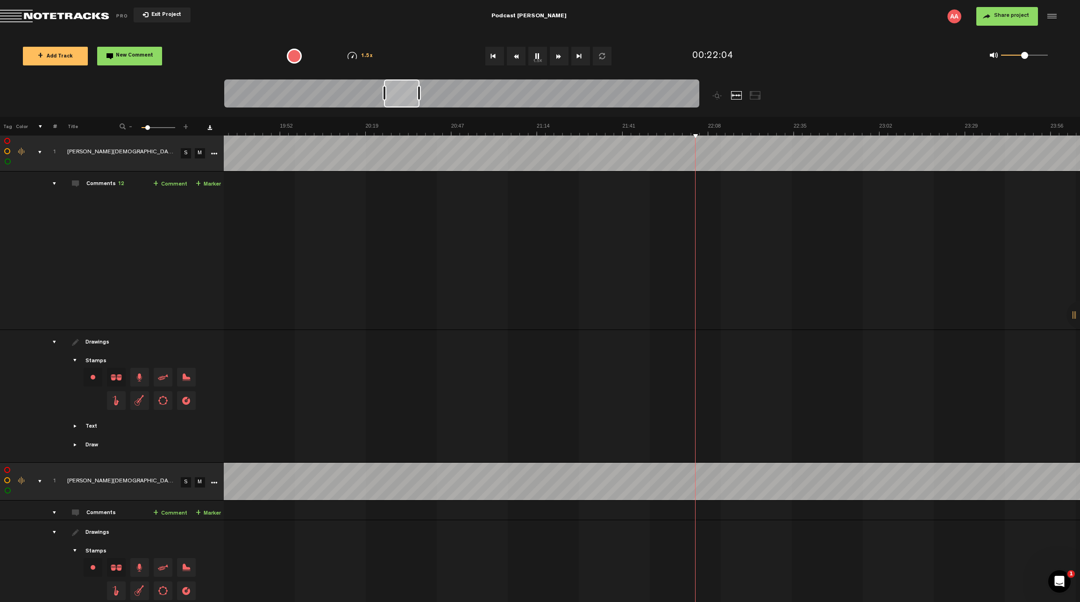
click at [535, 56] on button "1.5x" at bounding box center [537, 56] width 19 height 19
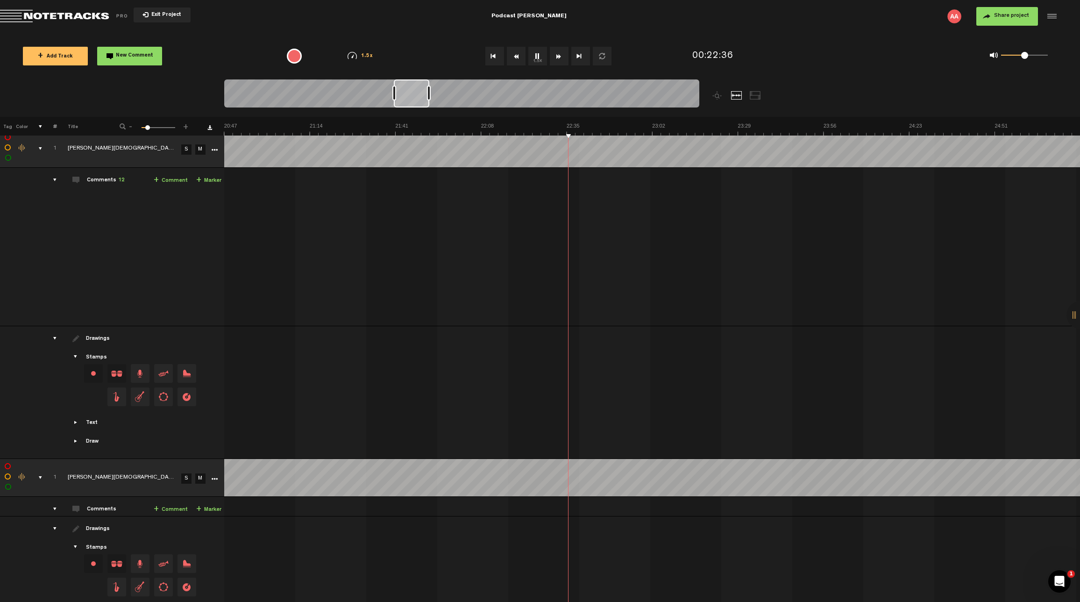
scroll to position [6, 0]
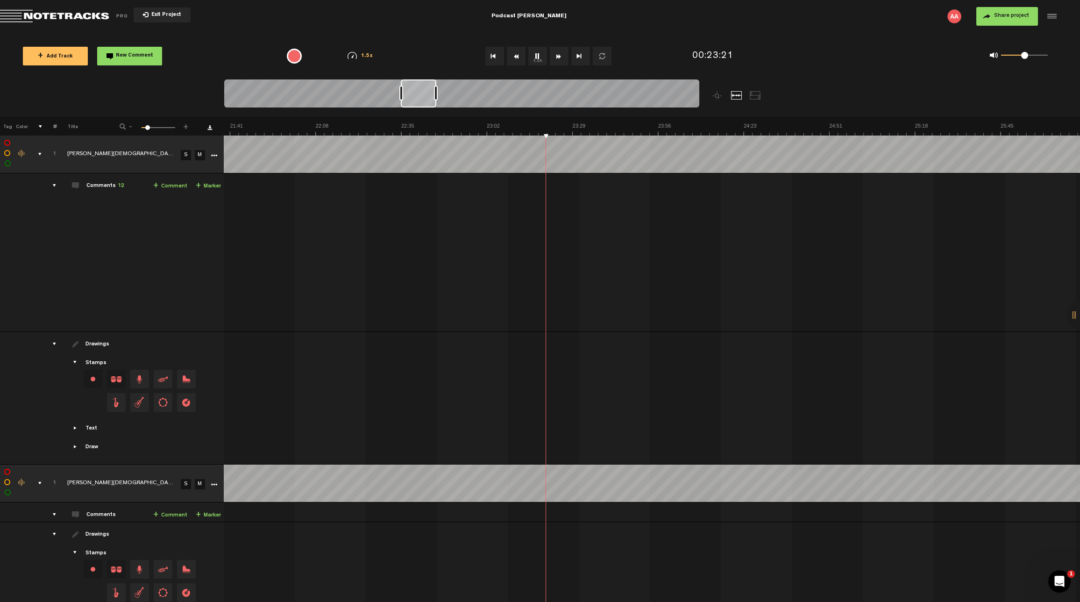
scroll to position [0, 4104]
click at [145, 57] on span "New Comment" at bounding box center [134, 55] width 37 height 5
type textarea "remove from "so I think it's just" ="
click at [538, 52] on button "1.5x" at bounding box center [537, 56] width 19 height 19
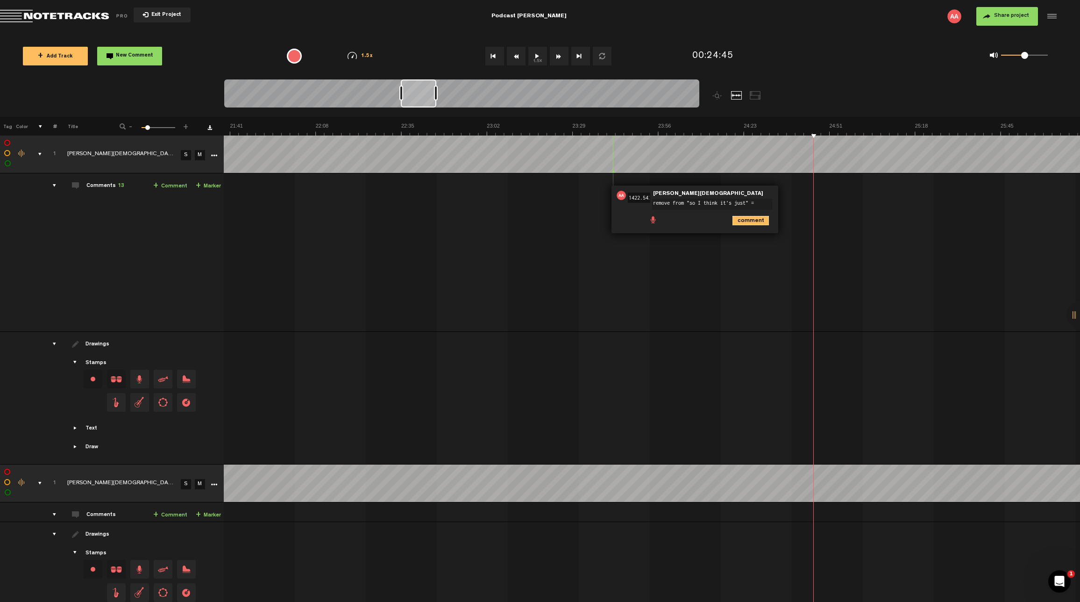
click at [747, 223] on icon "comment" at bounding box center [751, 220] width 36 height 9
click at [799, 193] on span "Delete comment" at bounding box center [802, 195] width 11 height 7
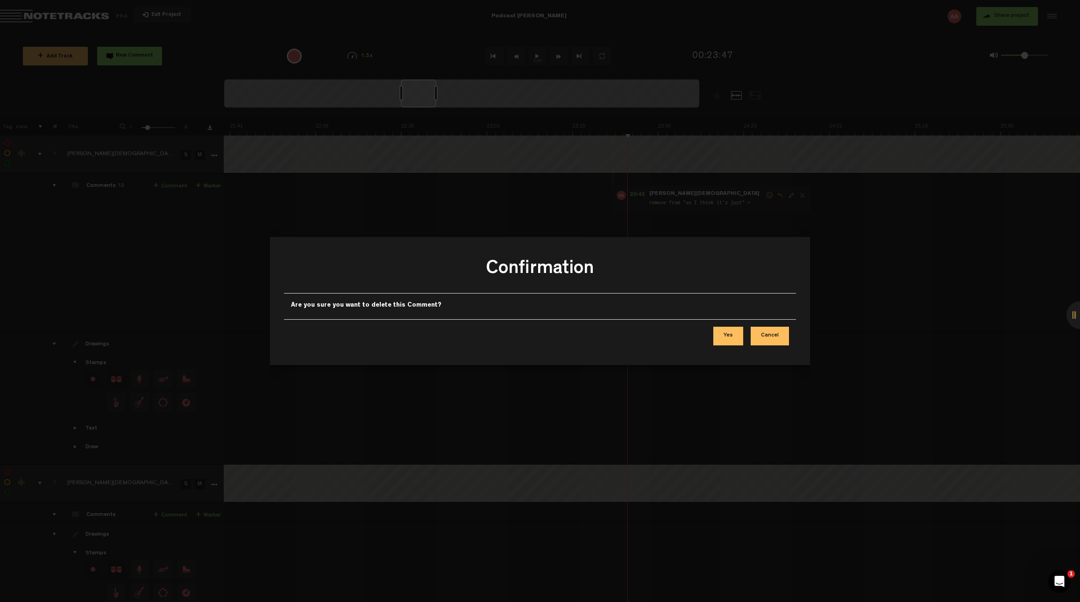
click at [735, 337] on button "Yes" at bounding box center [728, 336] width 30 height 19
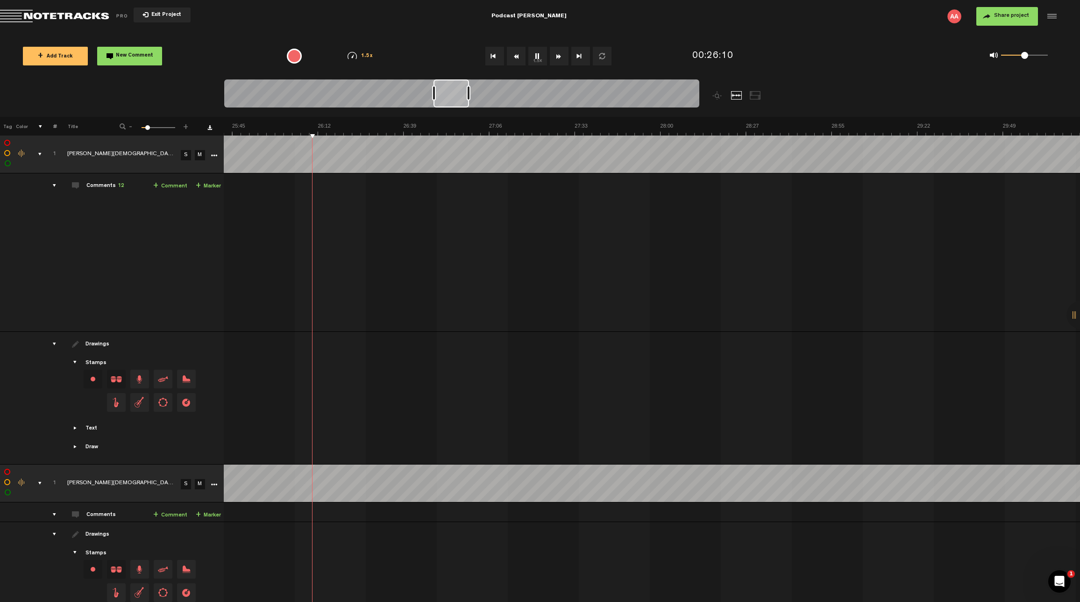
scroll to position [0, 7]
click at [426, 128] on img at bounding box center [917, 128] width 11132 height 13
click at [129, 59] on button "New Comment" at bounding box center [129, 56] width 65 height 19
click at [412, 217] on td "1 [PERSON_NAME] S M [PERSON_NAME] by [PERSON_NAME] 1 collaborators 00:21 - NaN:…" at bounding box center [652, 252] width 856 height 158
click at [391, 206] on td "1 [PERSON_NAME] S M [PERSON_NAME] by [PERSON_NAME] 1 collaborators 00:21 - NaN:…" at bounding box center [652, 252] width 856 height 158
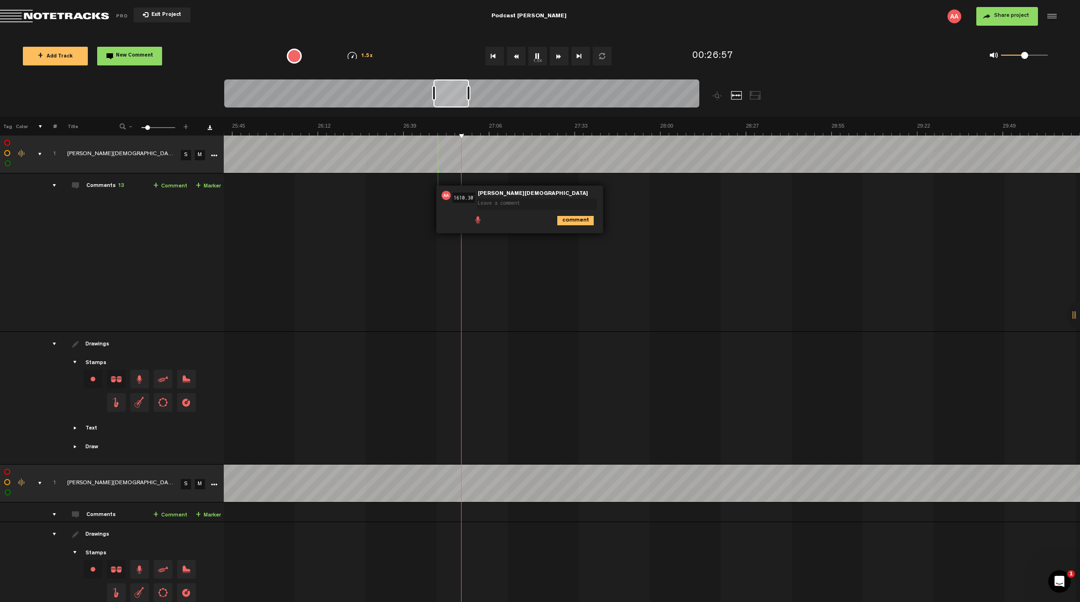
click at [649, 275] on td "1 [PERSON_NAME] S M [PERSON_NAME] by [PERSON_NAME] 1 collaborators 00:21 - NaN:…" at bounding box center [652, 252] width 856 height 158
click at [526, 260] on td "1 [PERSON_NAME] S M [PERSON_NAME] by [PERSON_NAME] 1 collaborators 00:21 - NaN:…" at bounding box center [652, 252] width 856 height 158
click at [472, 250] on td "1 [PERSON_NAME] S M [PERSON_NAME] by [PERSON_NAME] 1 collaborators 00:21 - NaN:…" at bounding box center [652, 252] width 856 height 158
click at [422, 247] on td "1 [PERSON_NAME] S M [PERSON_NAME] by [PERSON_NAME] 1 collaborators 00:21 - NaN:…" at bounding box center [652, 252] width 856 height 158
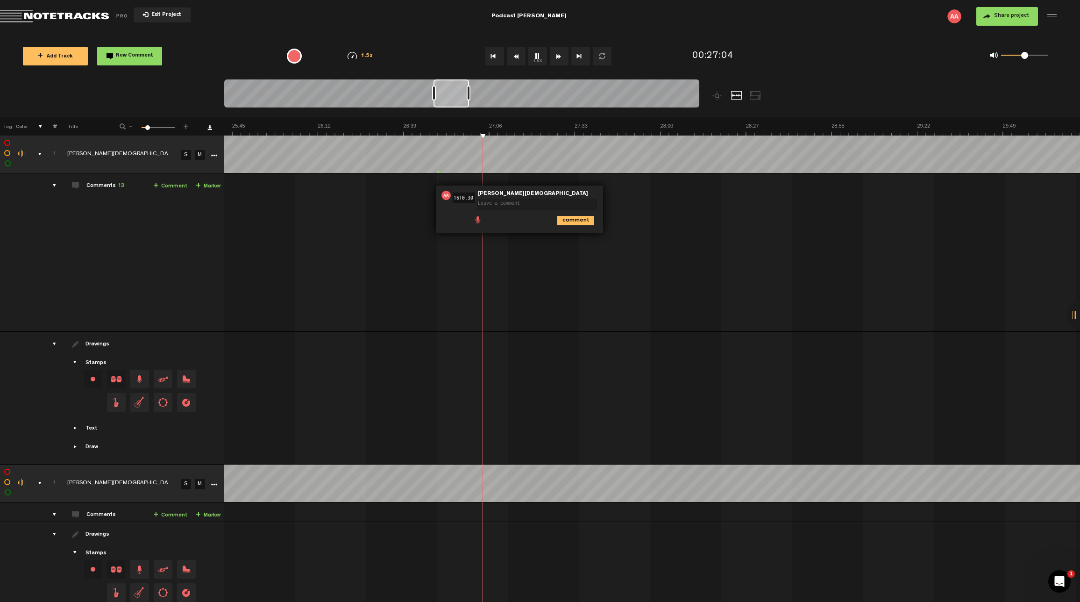
click at [677, 183] on td "1 [PERSON_NAME] S M [PERSON_NAME] by [PERSON_NAME] 1 collaborators 00:21 - NaN:…" at bounding box center [652, 252] width 856 height 158
click at [441, 135] on img at bounding box center [917, 128] width 11132 height 13
click at [441, 131] on img at bounding box center [917, 128] width 11132 height 13
click at [144, 53] on span "New Comment" at bounding box center [134, 55] width 37 height 5
type textarea "remove the word like"
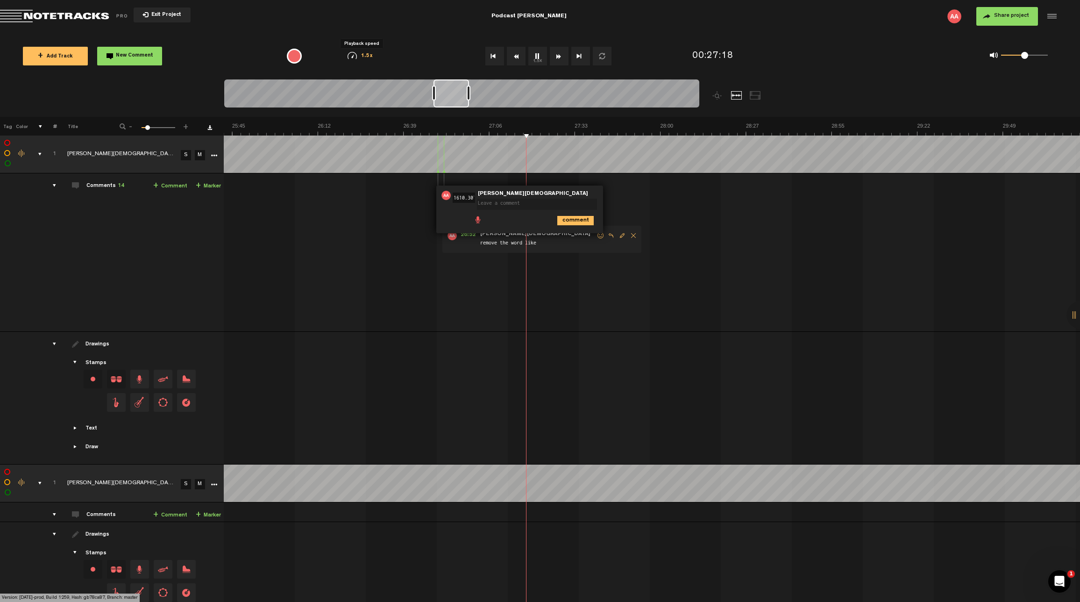
click at [369, 55] on span "1.5x" at bounding box center [367, 56] width 12 height 5
click at [373, 189] on li "1.75x" at bounding box center [363, 191] width 56 height 19
click at [365, 56] on span "1.75x" at bounding box center [366, 56] width 15 height 5
click at [370, 177] on li "1.5x" at bounding box center [363, 173] width 56 height 19
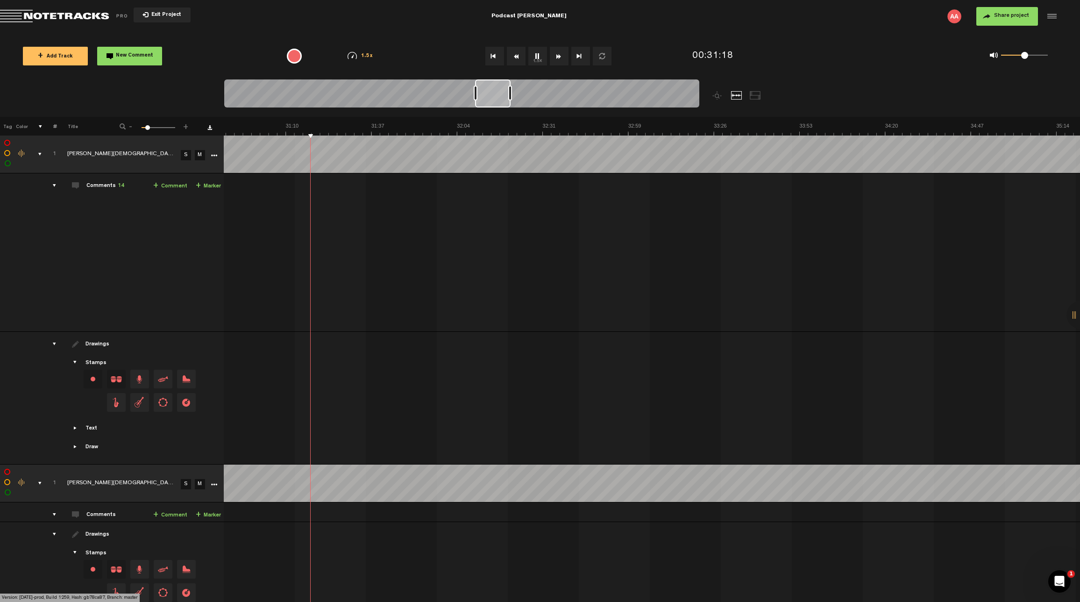
scroll to position [0, 5734]
click at [730, 131] on img at bounding box center [55, 128] width 11132 height 13
click at [142, 55] on span "New Comment" at bounding box center [134, 55] width 37 height 5
type textarea "l"
type textarea "remove the word like"
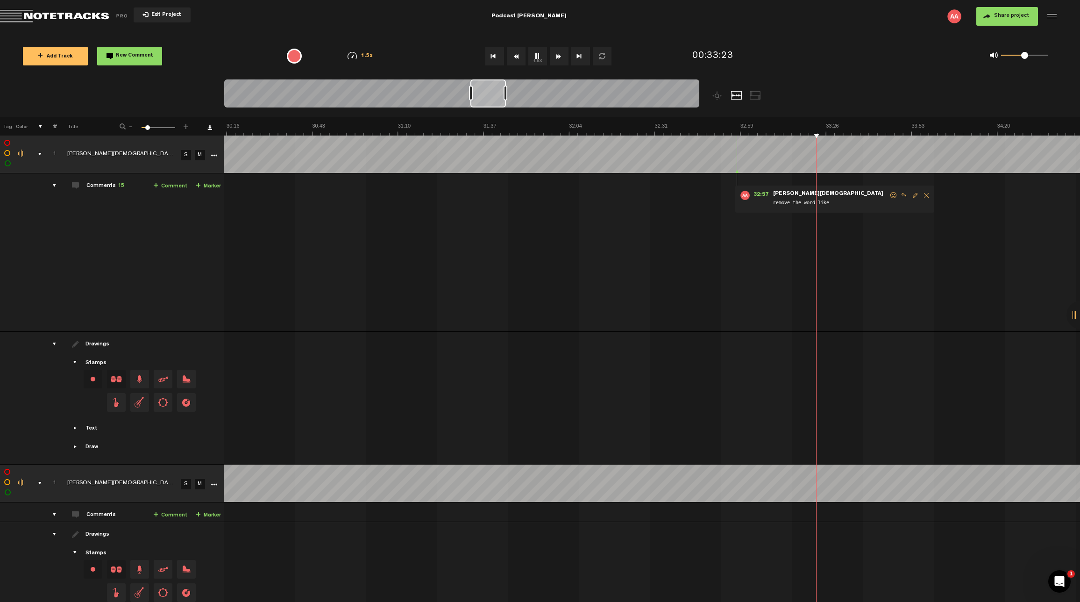
click at [786, 132] on img at bounding box center [55, 128] width 11132 height 13
click at [138, 62] on button "New Comment" at bounding box center [129, 56] width 65 height 19
type textarea "remove Just like"
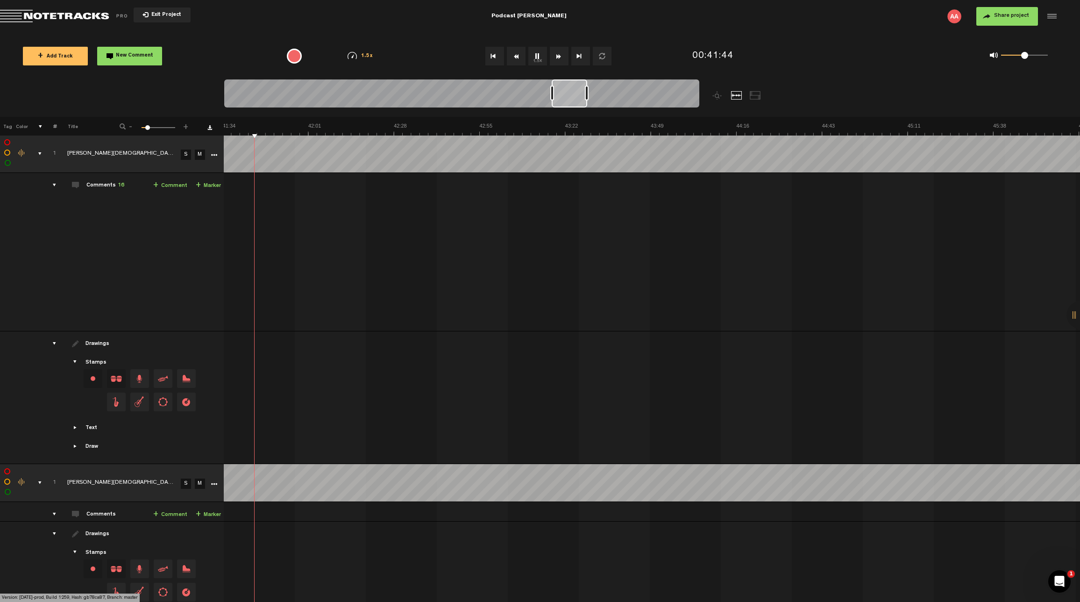
scroll to position [0, 7599]
click at [140, 57] on span "New Comment" at bounding box center [134, 55] width 37 height 5
type textarea "remove the word like"
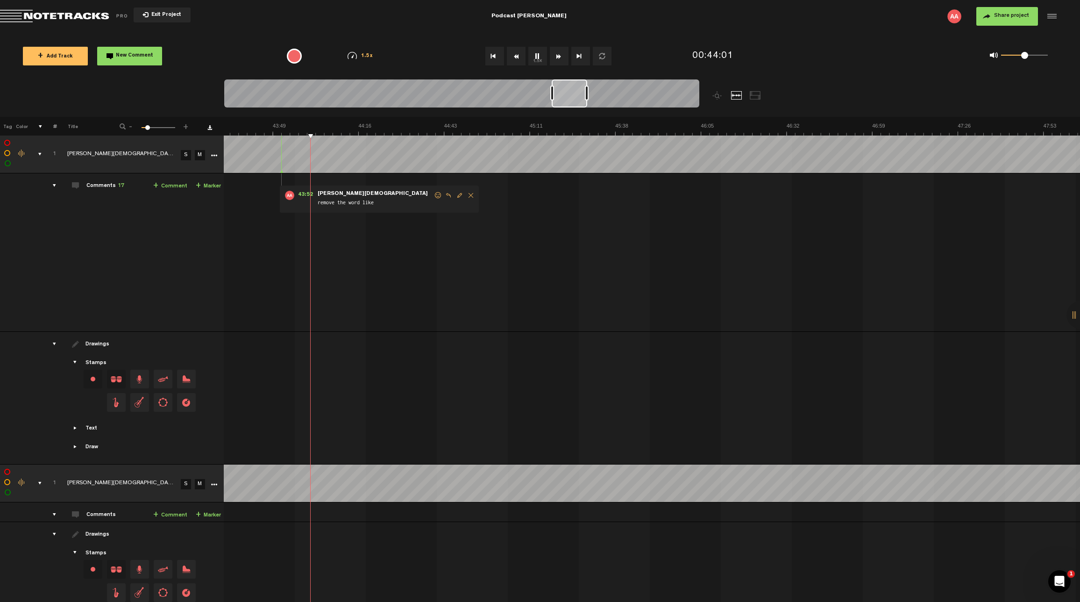
scroll to position [0, 7]
click at [112, 59] on button "New Comment" at bounding box center [129, 56] width 65 height 19
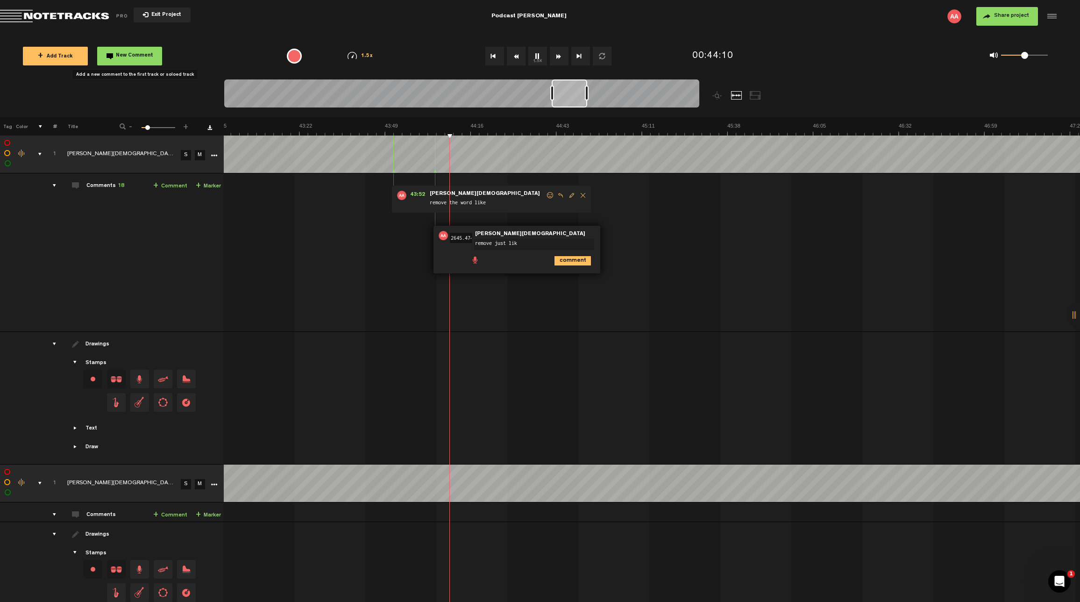
type textarea "remove just like"
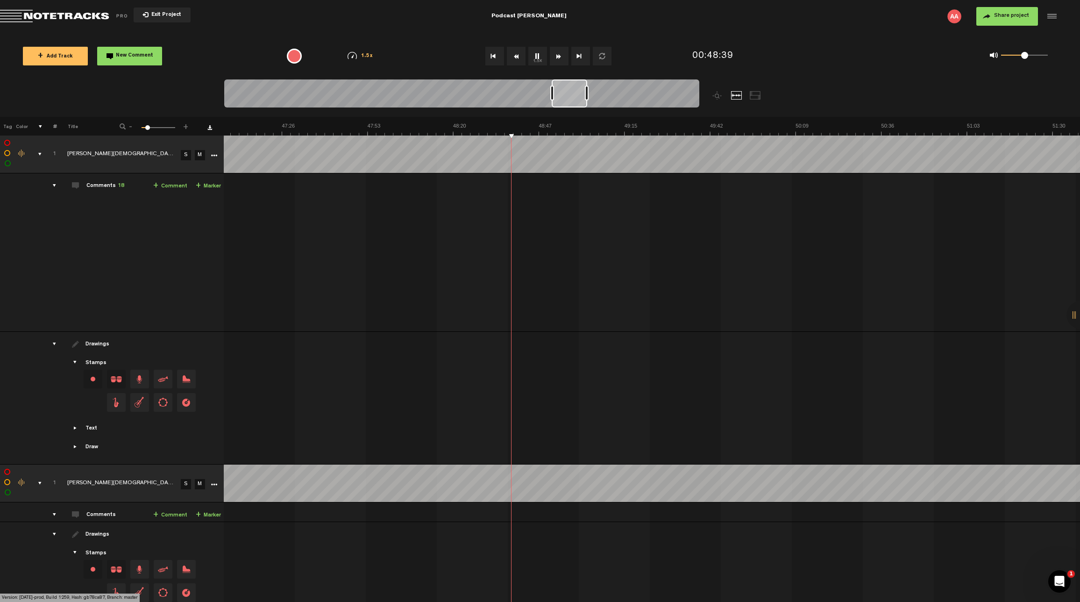
click at [121, 58] on span "New Comment" at bounding box center [134, 55] width 37 height 5
type textarea "remove the word like"
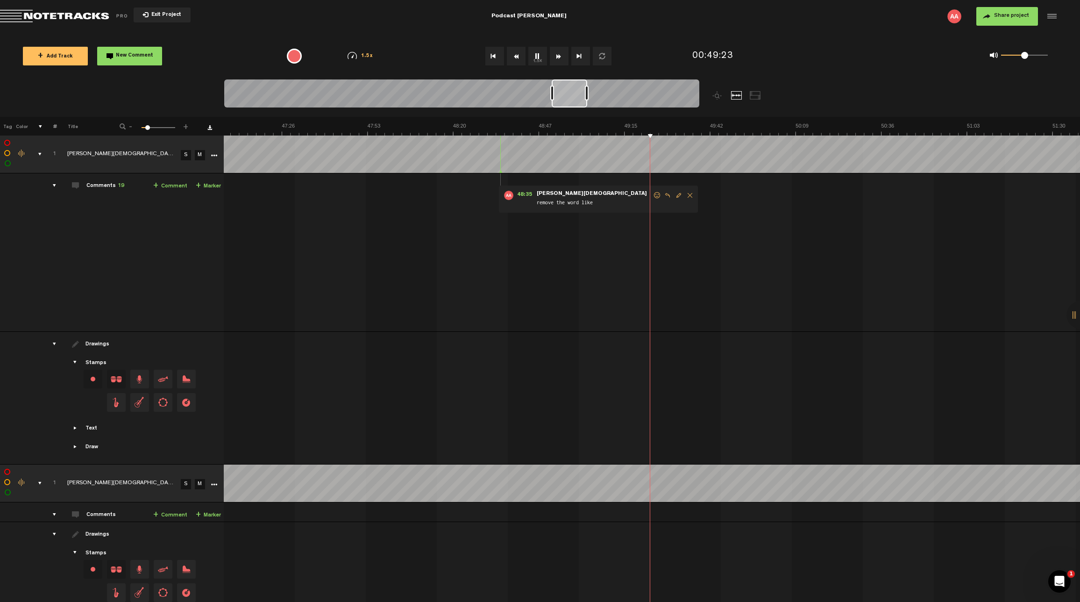
click at [120, 57] on span "New Comment" at bounding box center [134, 55] width 37 height 5
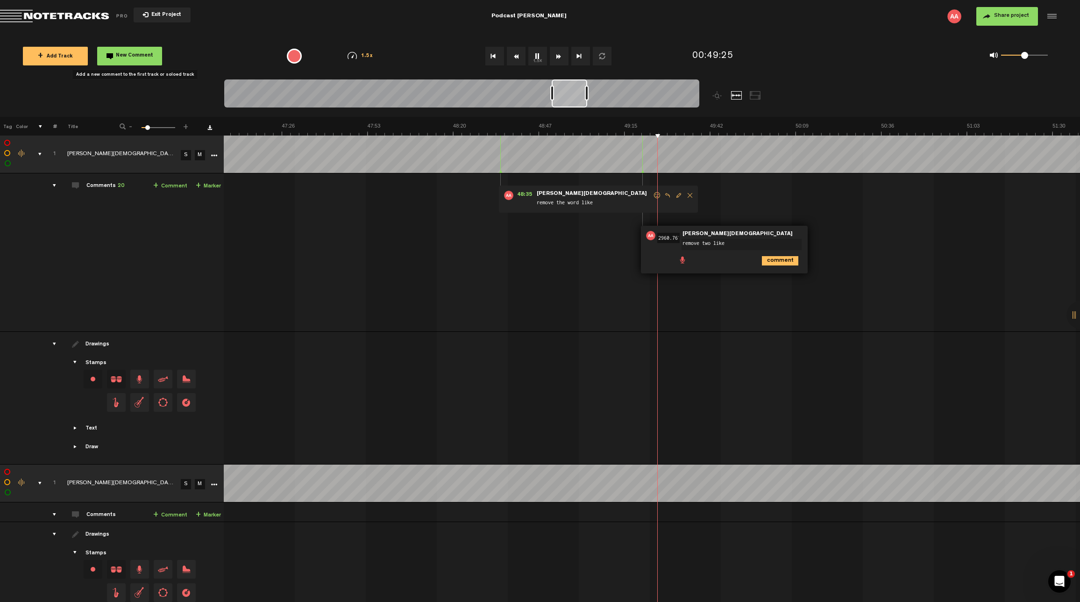
type textarea "remove two likes"
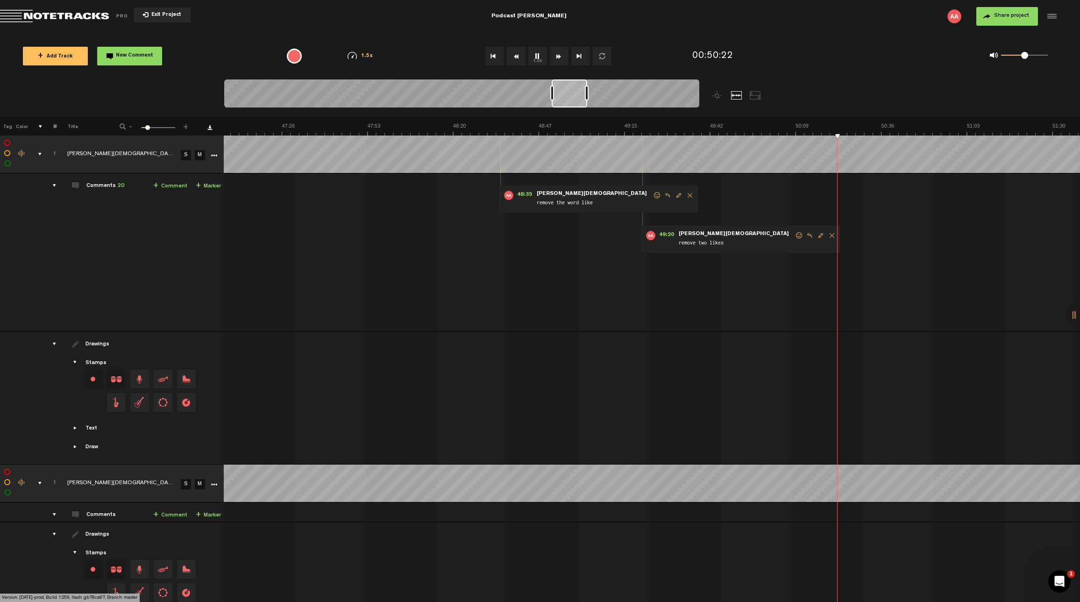
click at [142, 58] on span "New Comment" at bounding box center [134, 55] width 37 height 5
type textarea "remove like"
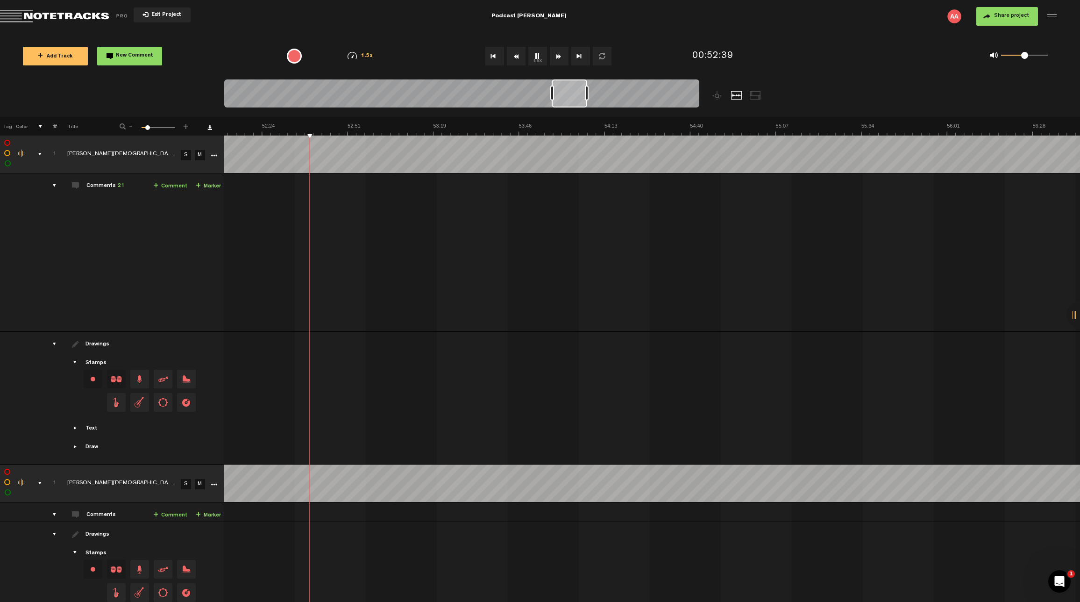
scroll to position [0, 9951]
click at [132, 59] on button "New Comment" at bounding box center [129, 56] width 65 height 19
type textarea "remove kinda like"
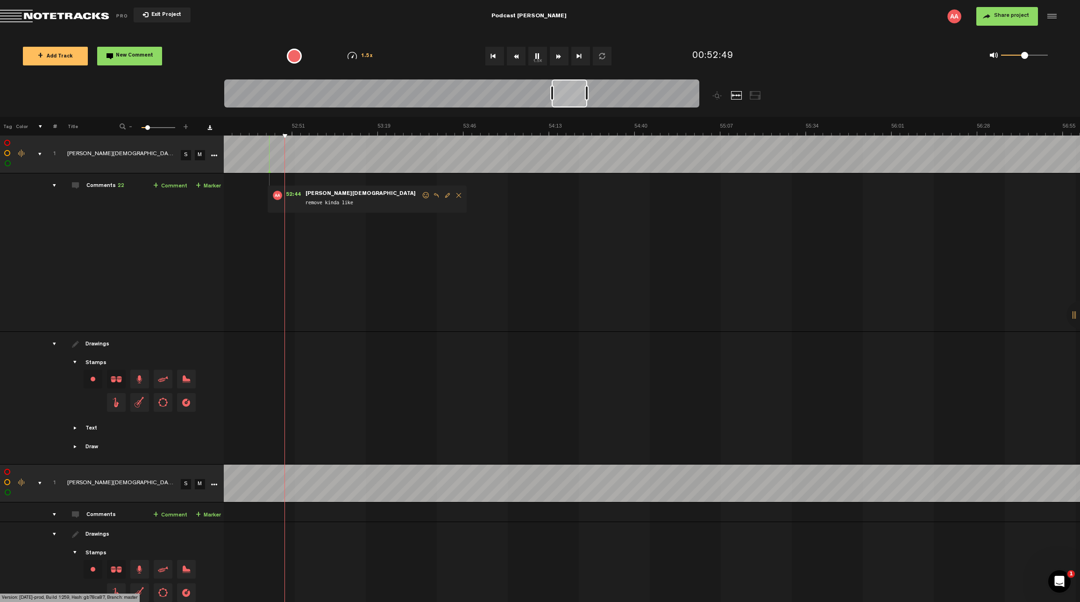
click at [130, 60] on button "New Comment" at bounding box center [129, 56] width 65 height 19
type textarea "remove like"
click at [116, 59] on button "New Comment" at bounding box center [129, 56] width 65 height 19
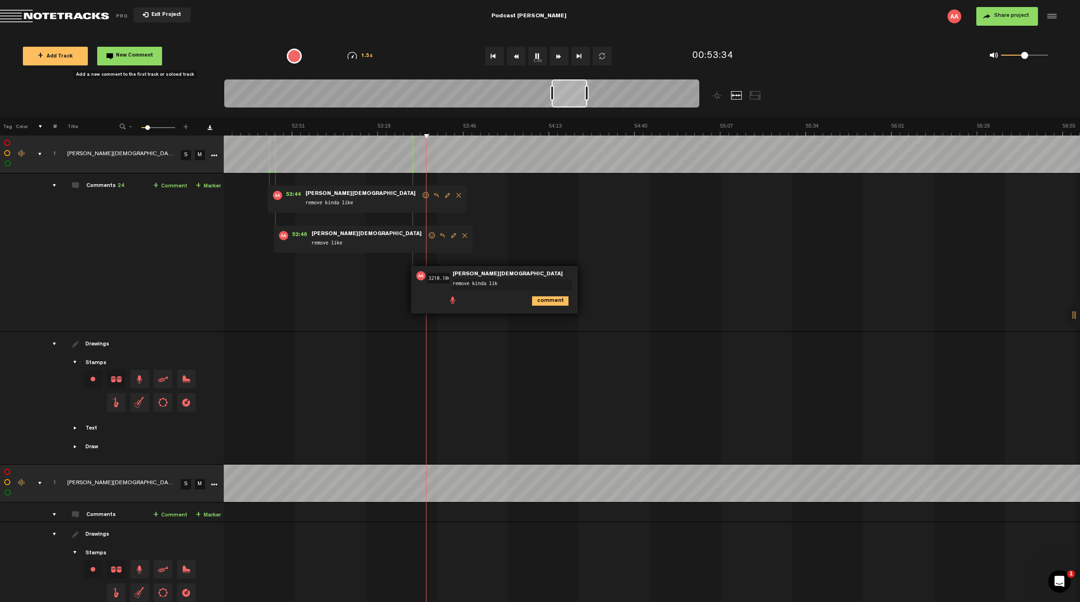
type textarea "remove kinda like"
click at [142, 59] on button "New Comment" at bounding box center [129, 56] width 65 height 19
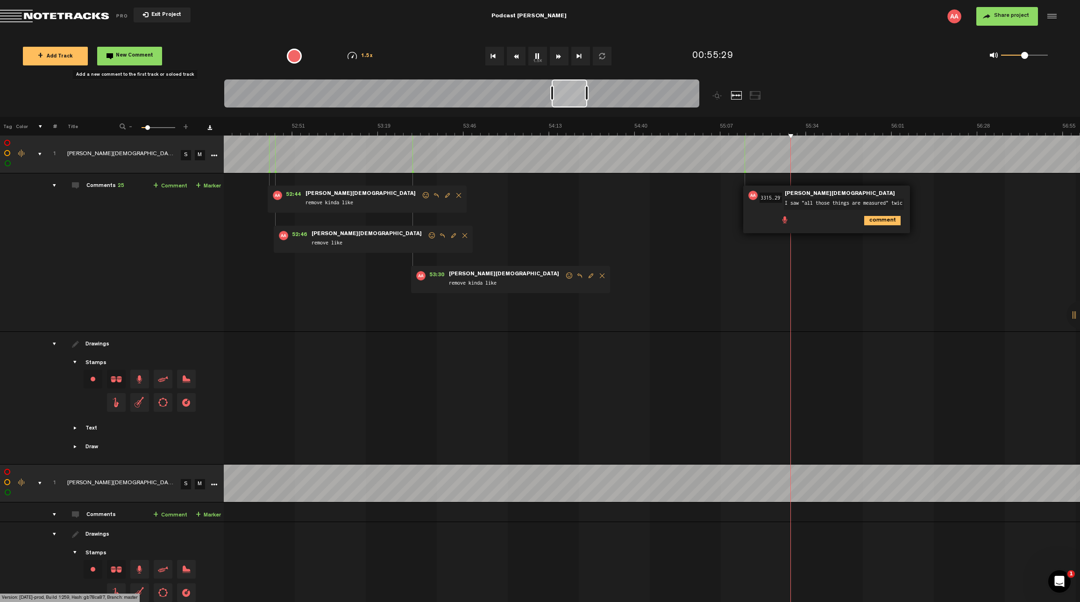
type textarea "I saw "all those things are measured" twice"
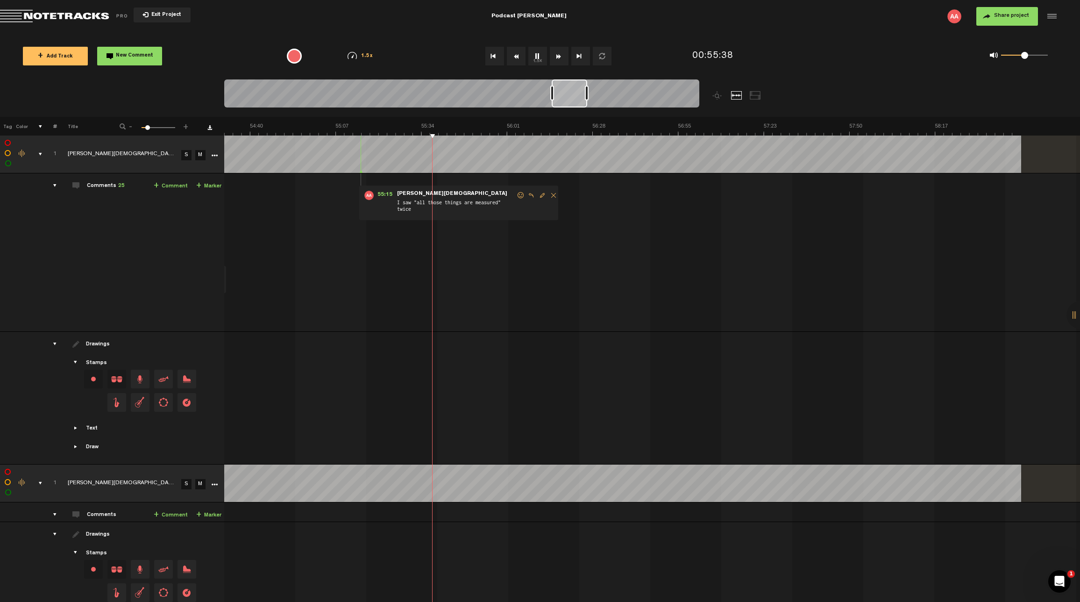
scroll to position [0, 0]
click at [151, 285] on td "Comments 25 + Comment + Marker" at bounding box center [140, 252] width 167 height 158
click at [823, 14] on span "Share project" at bounding box center [1011, 16] width 35 height 6
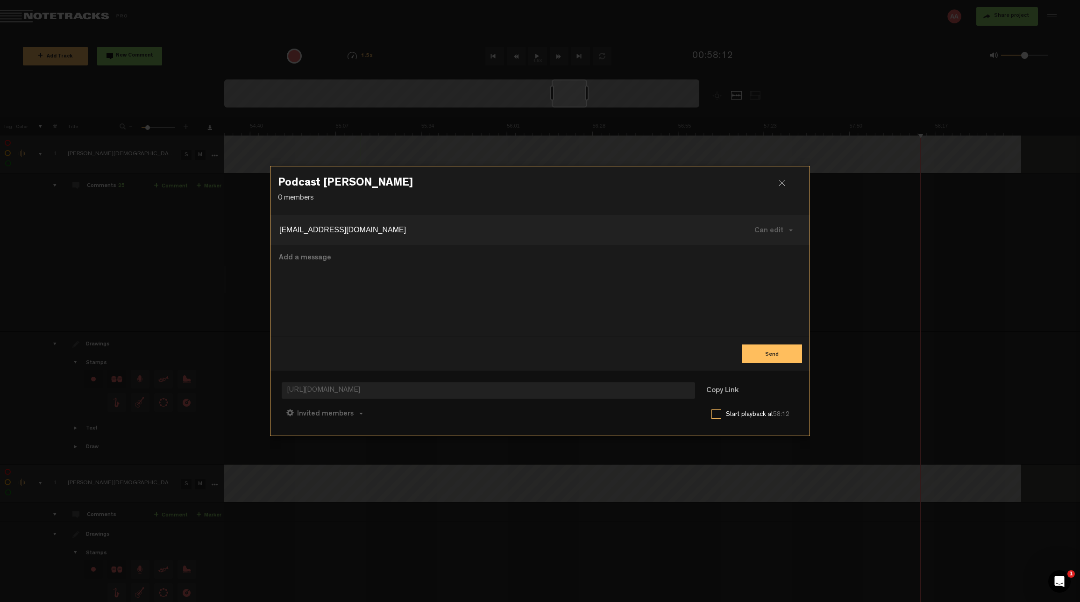
type input "[EMAIL_ADDRESS][DOMAIN_NAME]"
click at [773, 350] on button "Send" at bounding box center [772, 353] width 60 height 19
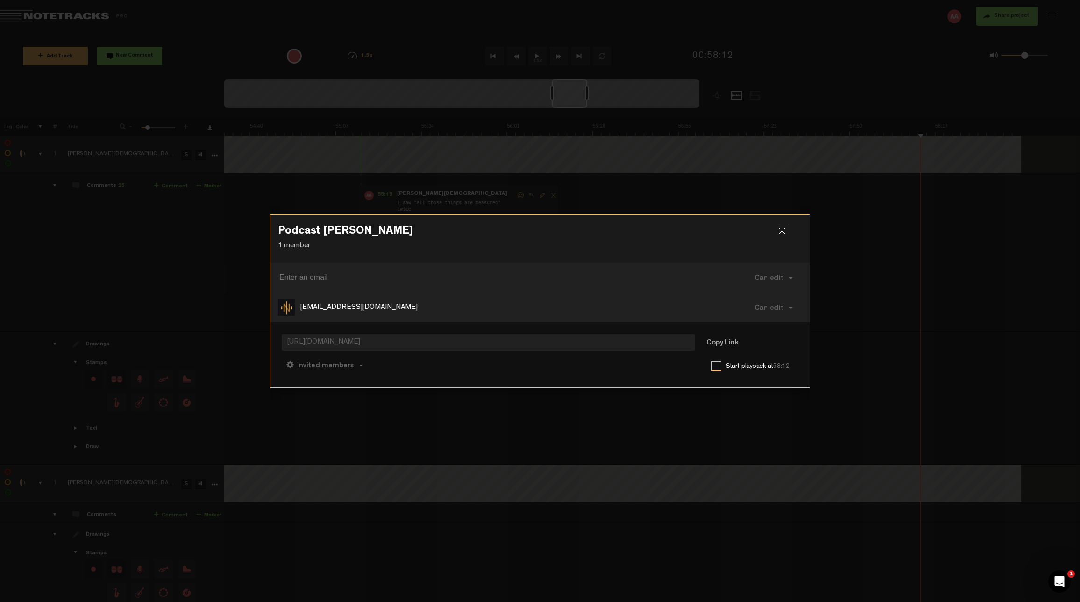
click at [352, 343] on span "[URL][DOMAIN_NAME]" at bounding box center [488, 342] width 413 height 16
click at [715, 340] on button "Copy Link" at bounding box center [722, 343] width 51 height 19
